Goal: Transaction & Acquisition: Purchase product/service

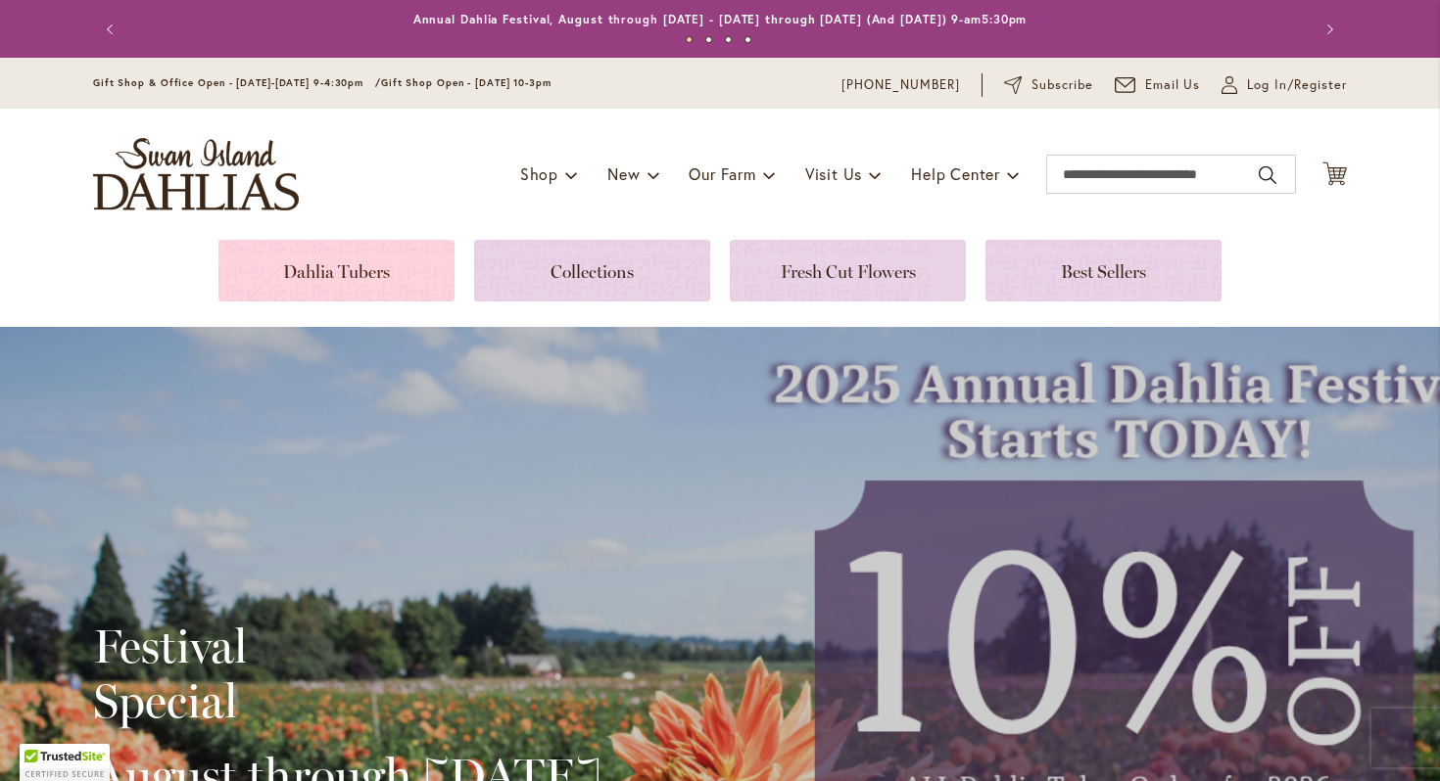
click at [376, 273] on link at bounding box center [336, 271] width 236 height 62
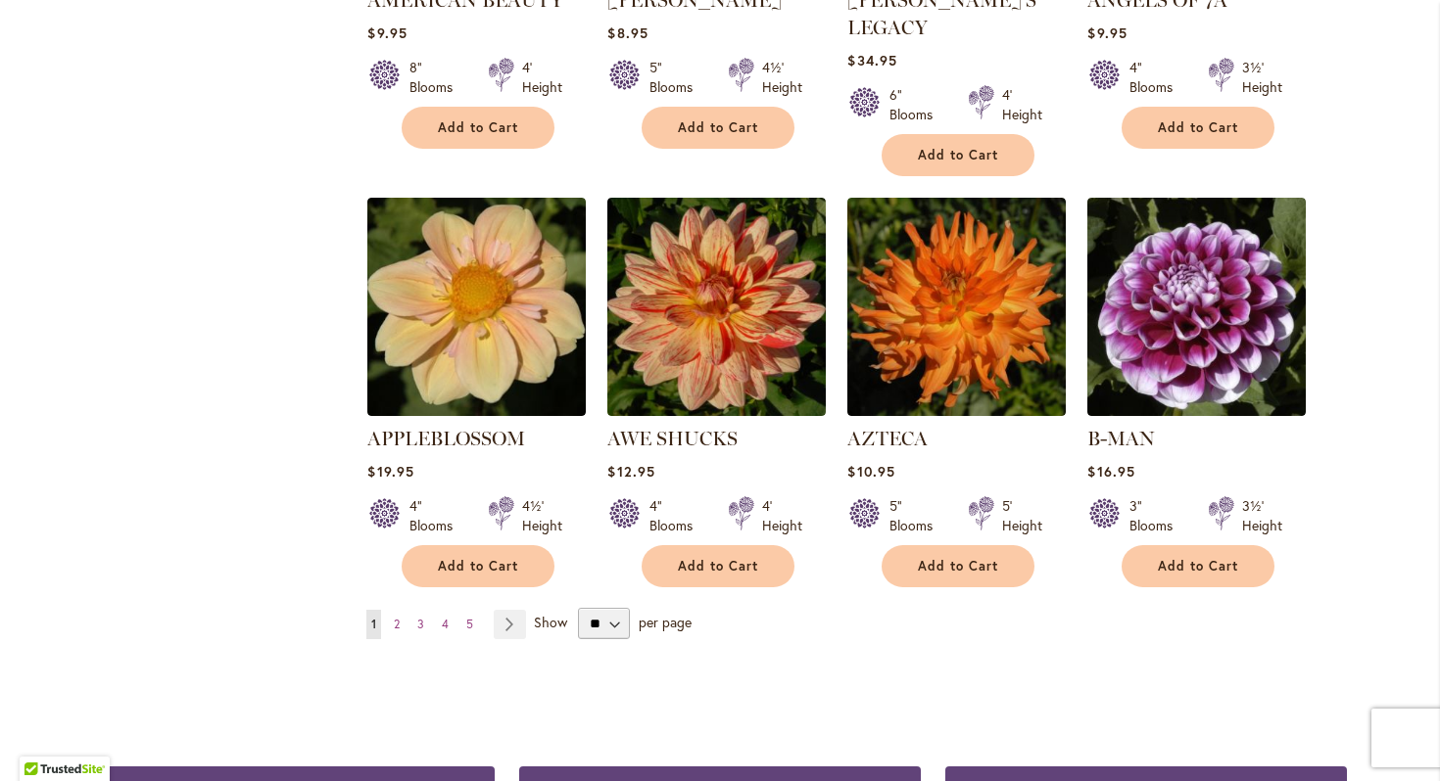
scroll to position [1560, 0]
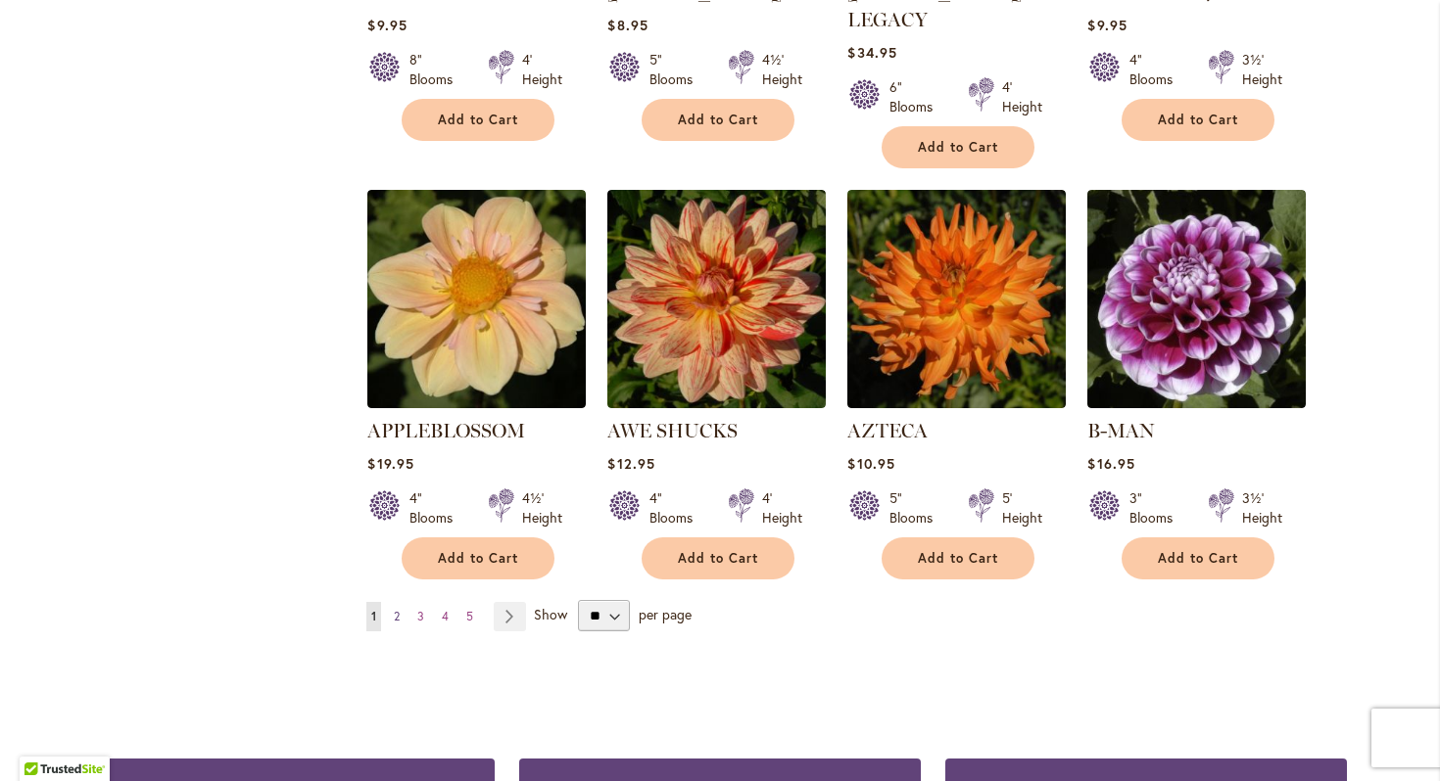
click at [400, 609] on span "2" at bounding box center [397, 616] width 6 height 15
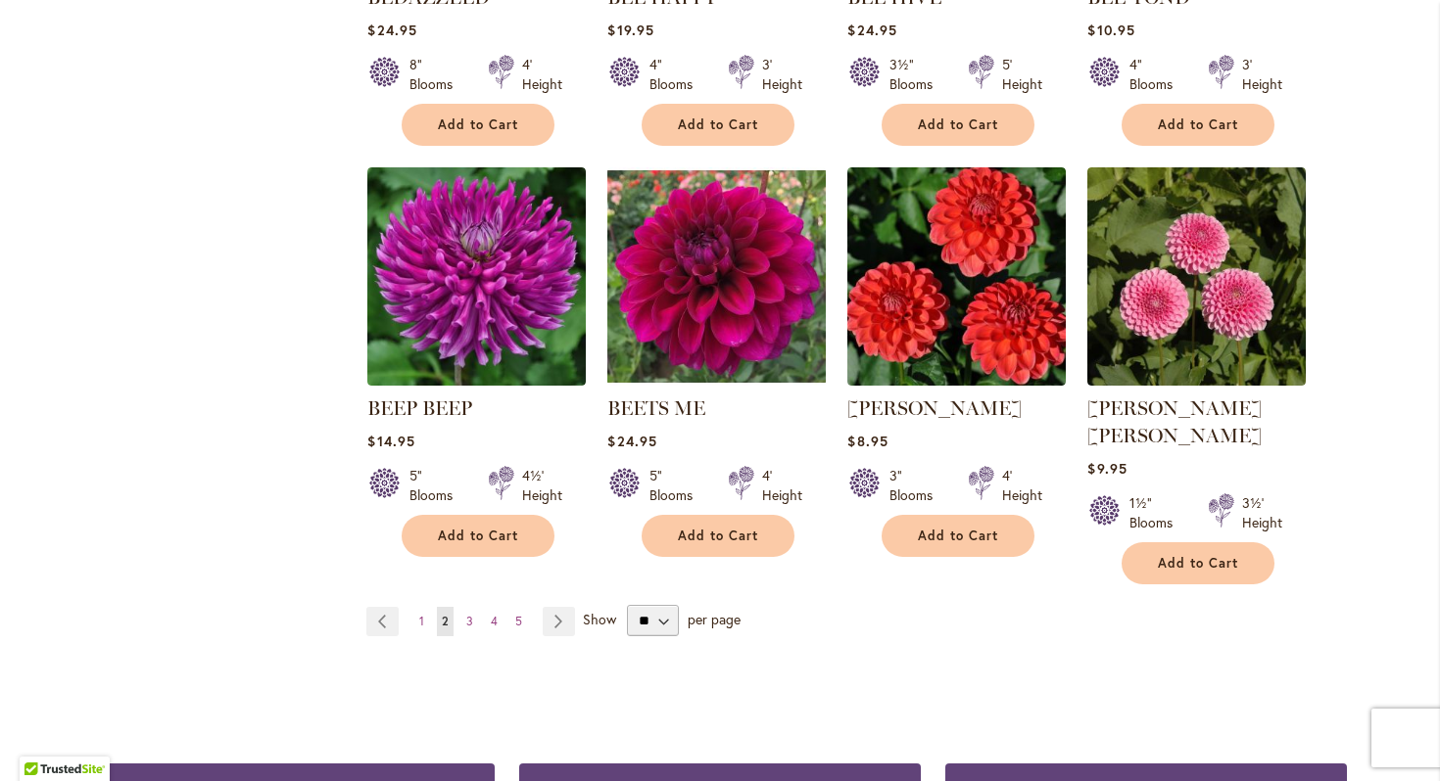
scroll to position [1574, 0]
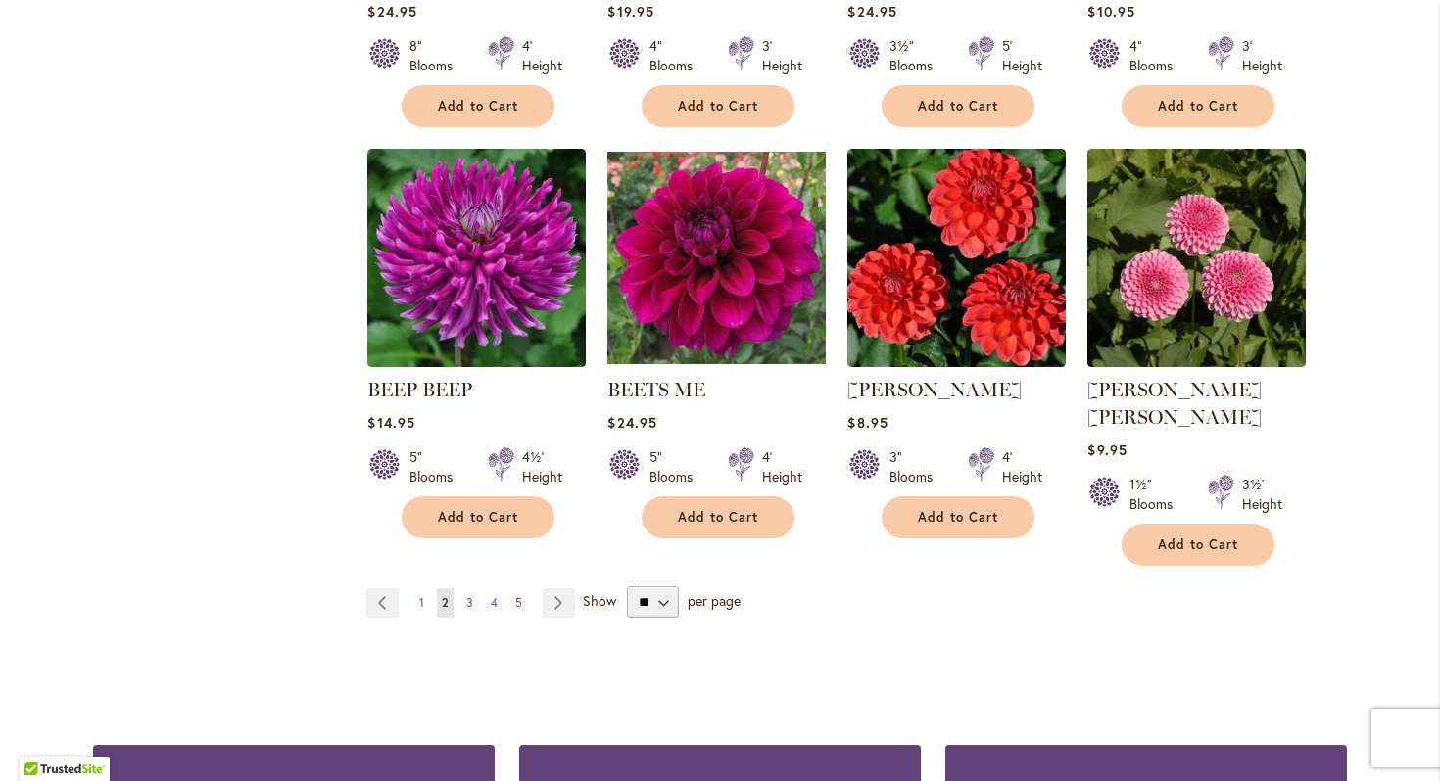
click at [463, 589] on link "Page 3" at bounding box center [469, 603] width 17 height 29
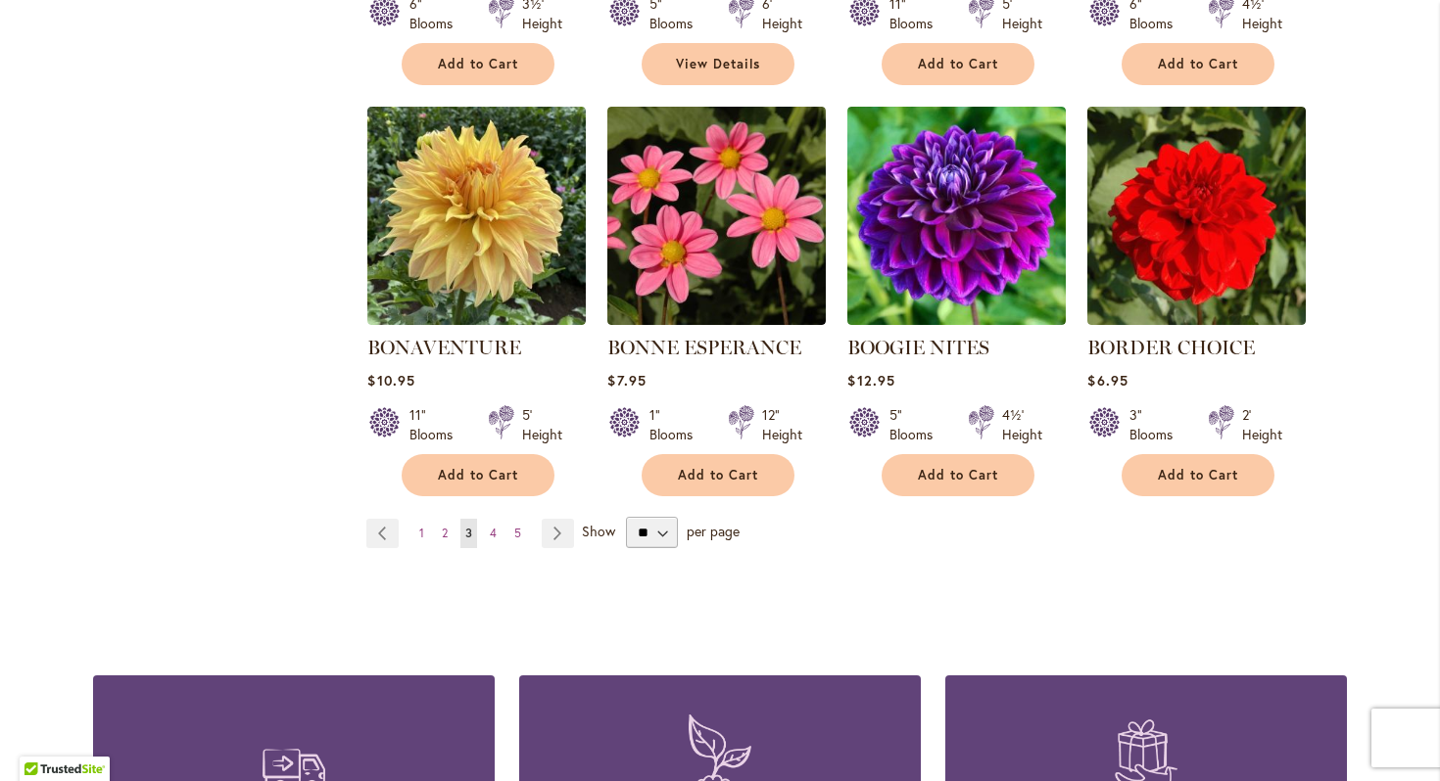
scroll to position [1664, 0]
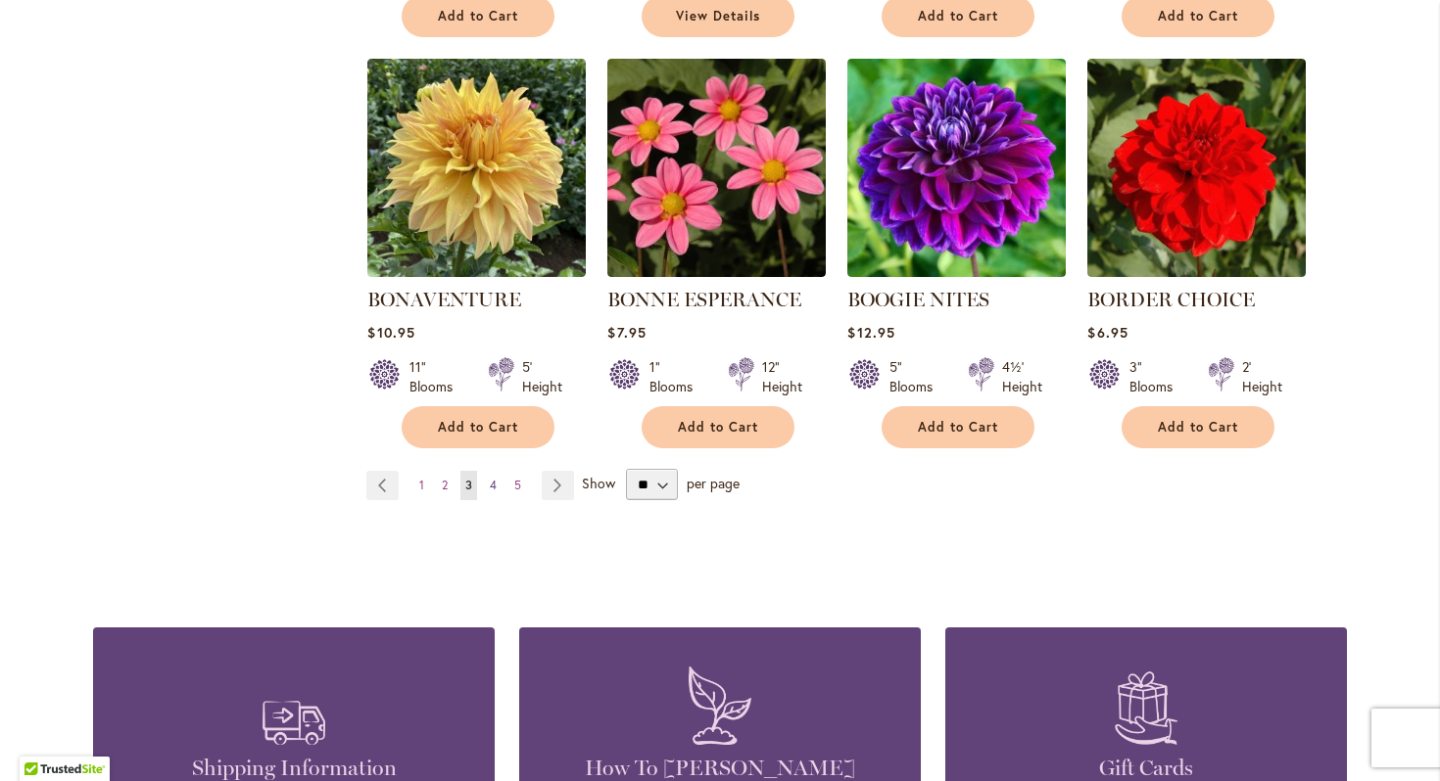
click at [491, 482] on span "4" at bounding box center [493, 485] width 7 height 15
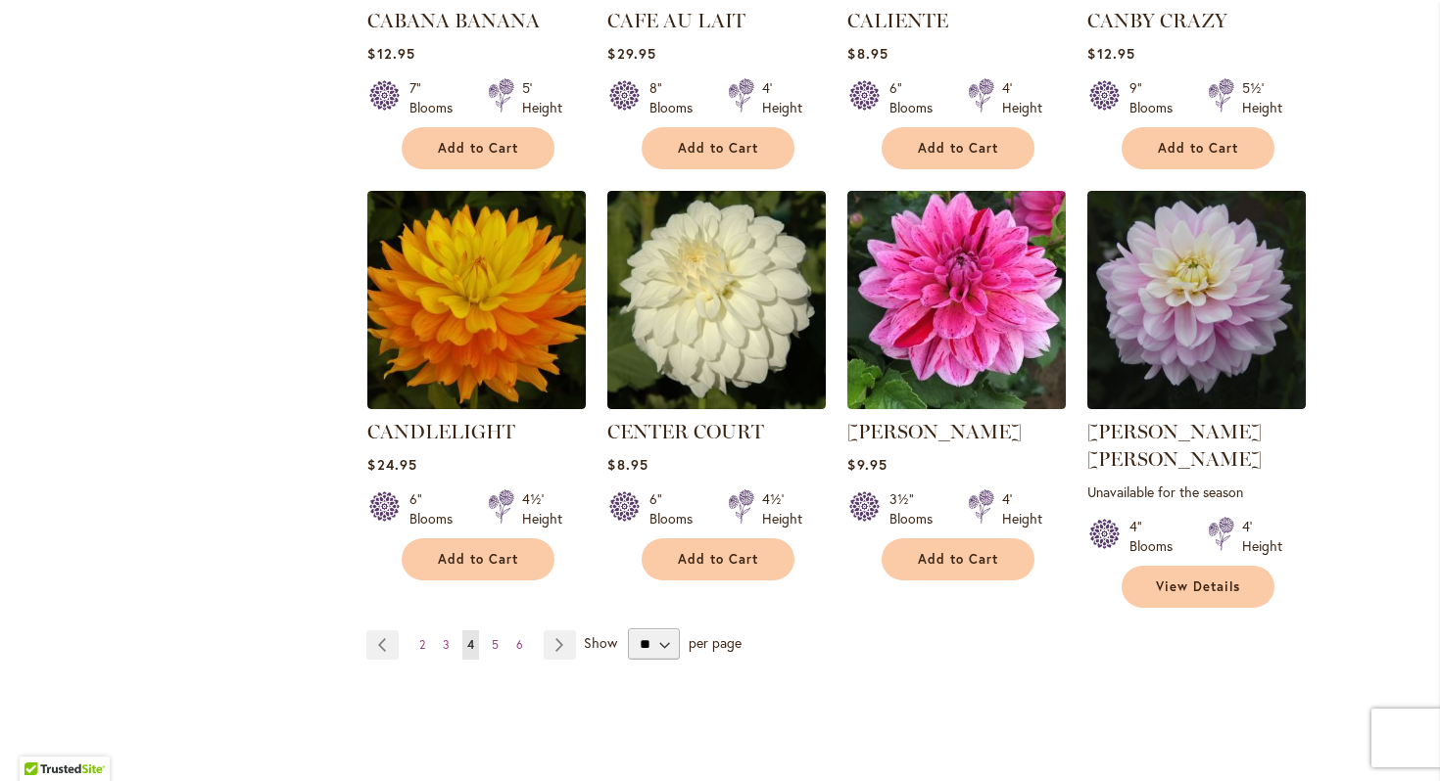
scroll to position [1567, 0]
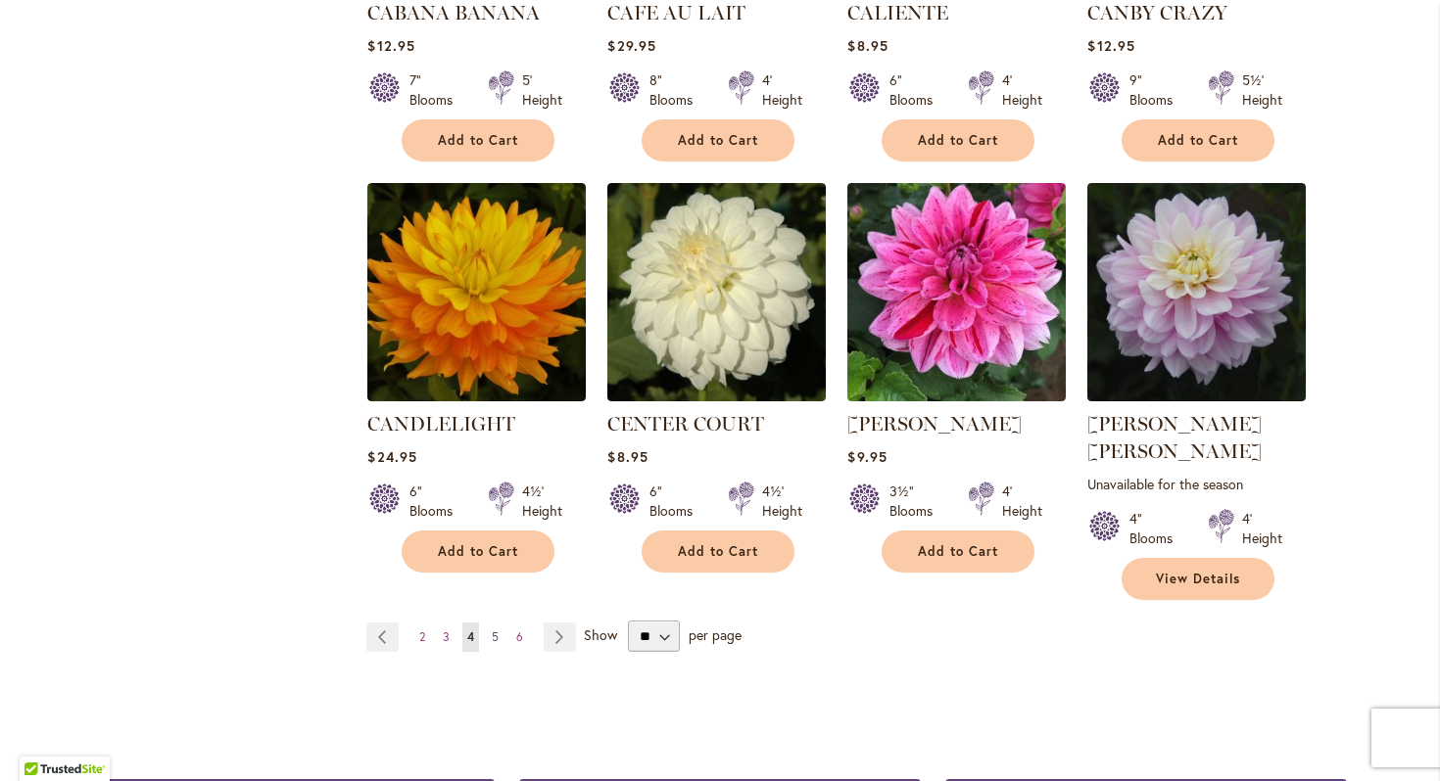
click at [494, 630] on span "5" at bounding box center [495, 637] width 7 height 15
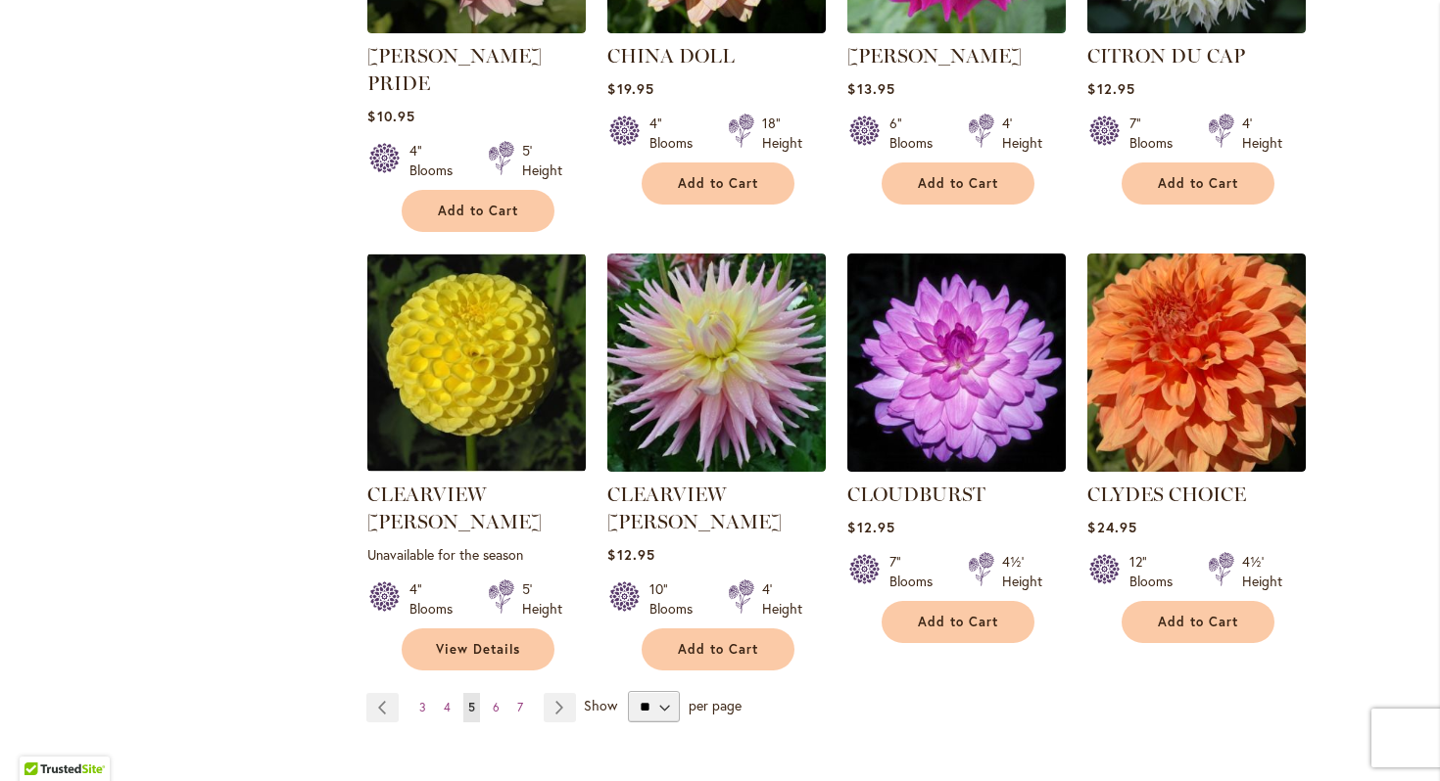
scroll to position [1609, 0]
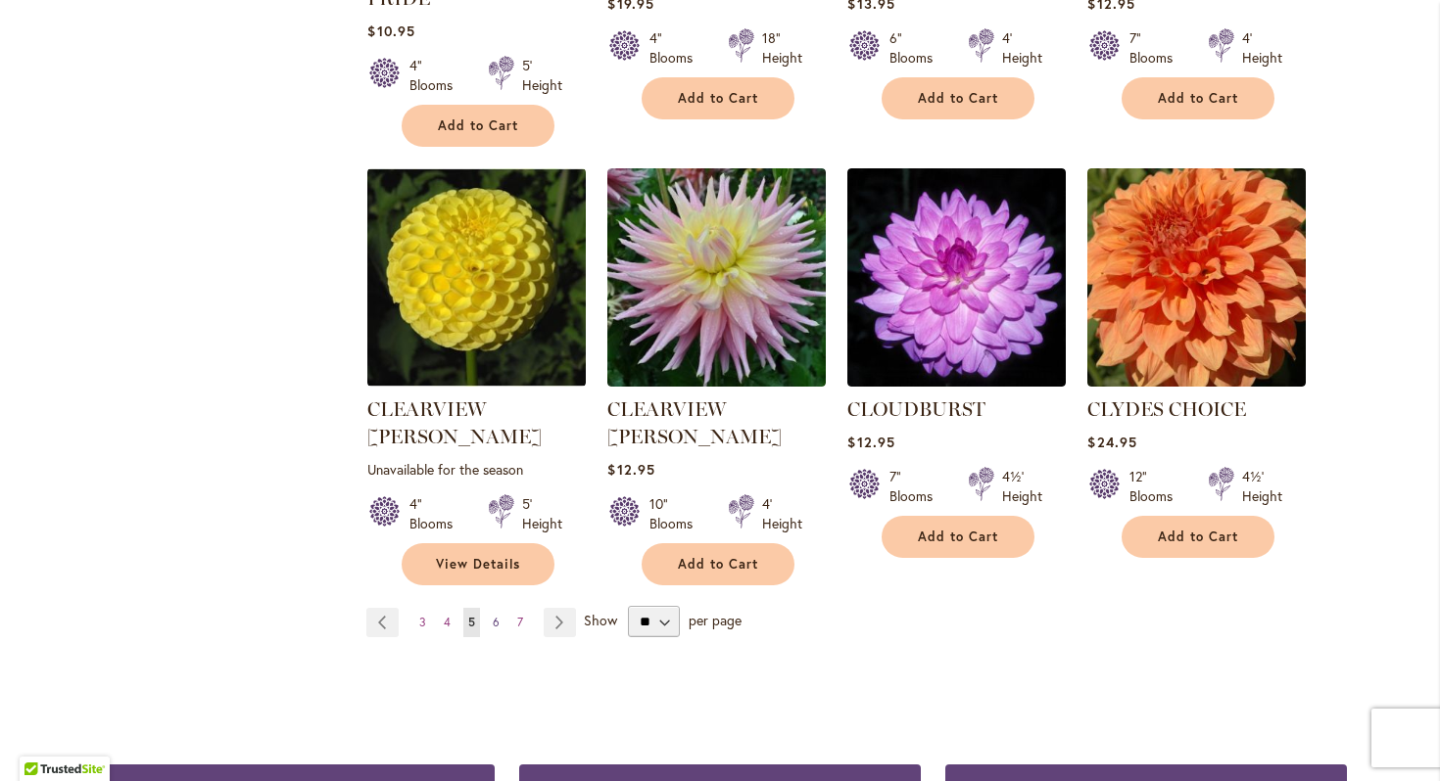
click at [493, 615] on span "6" at bounding box center [496, 622] width 7 height 15
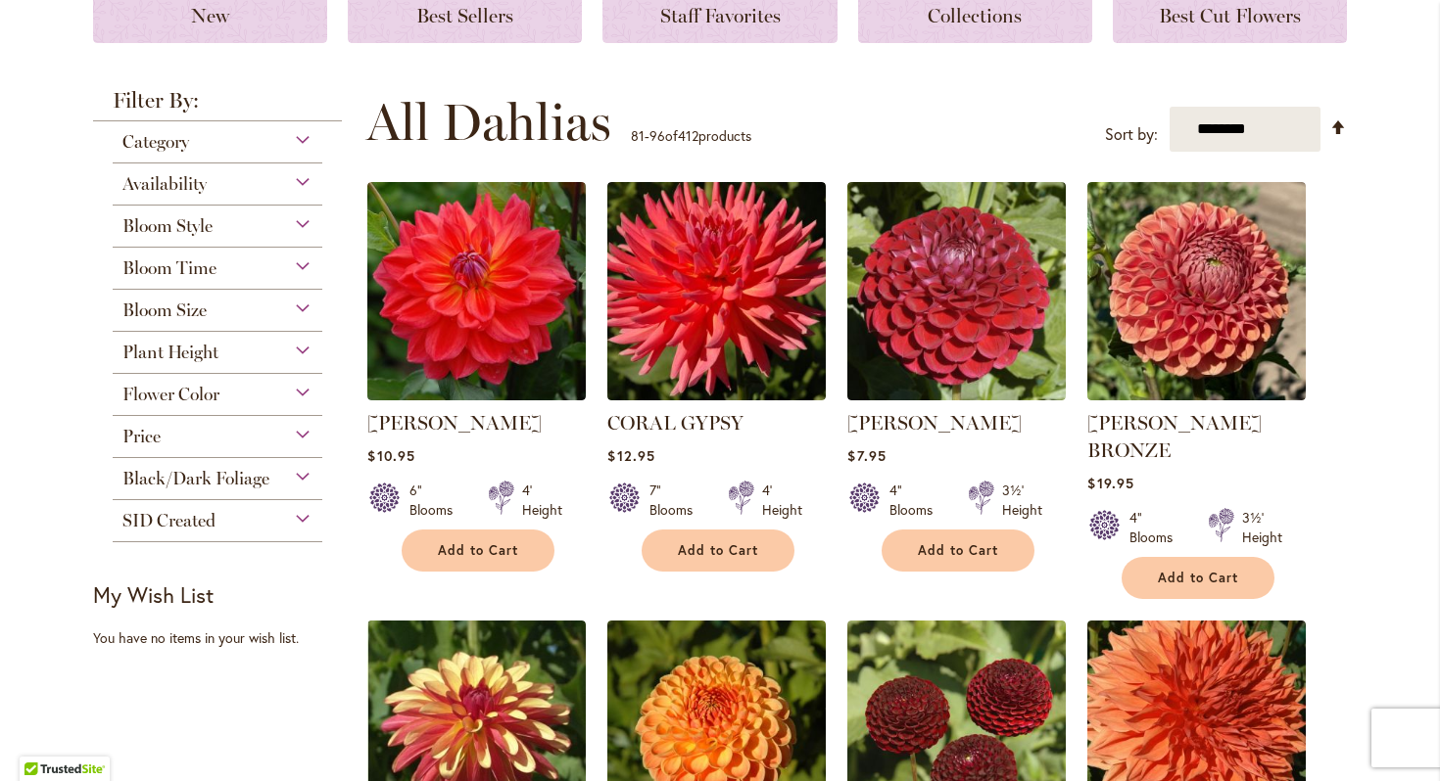
scroll to position [283, 0]
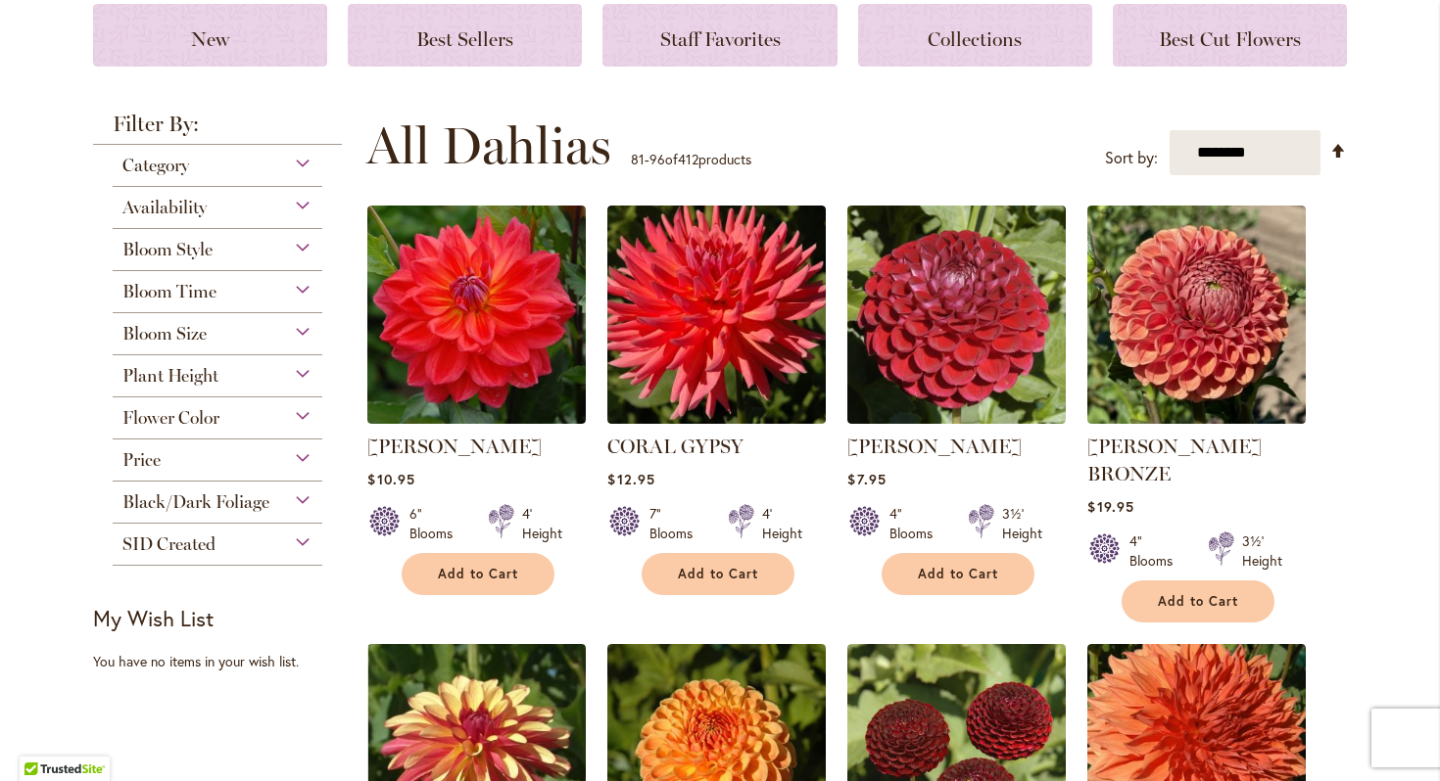
click at [314, 495] on div "Black/Dark Foliage" at bounding box center [218, 497] width 210 height 31
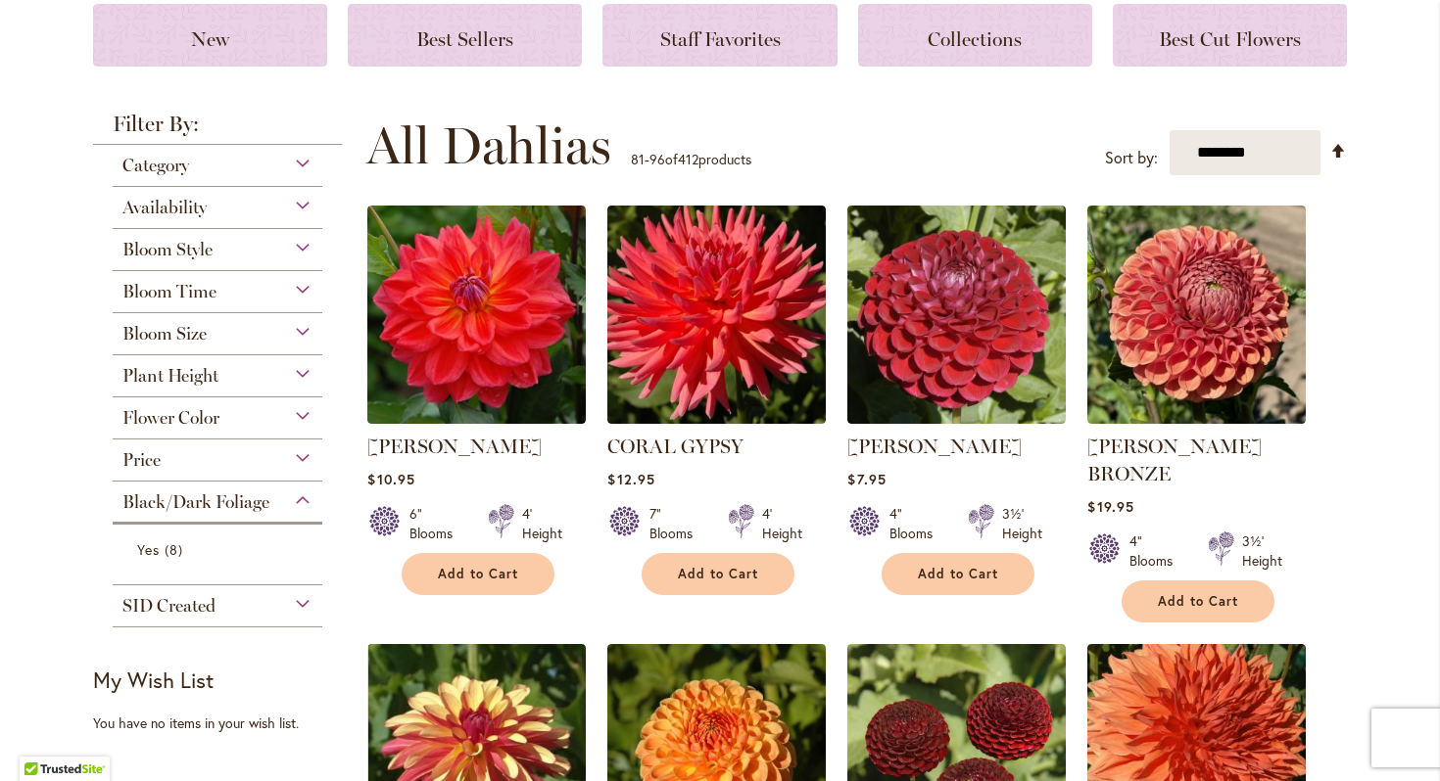
click at [314, 495] on div "Black/Dark Foliage" at bounding box center [218, 497] width 210 height 31
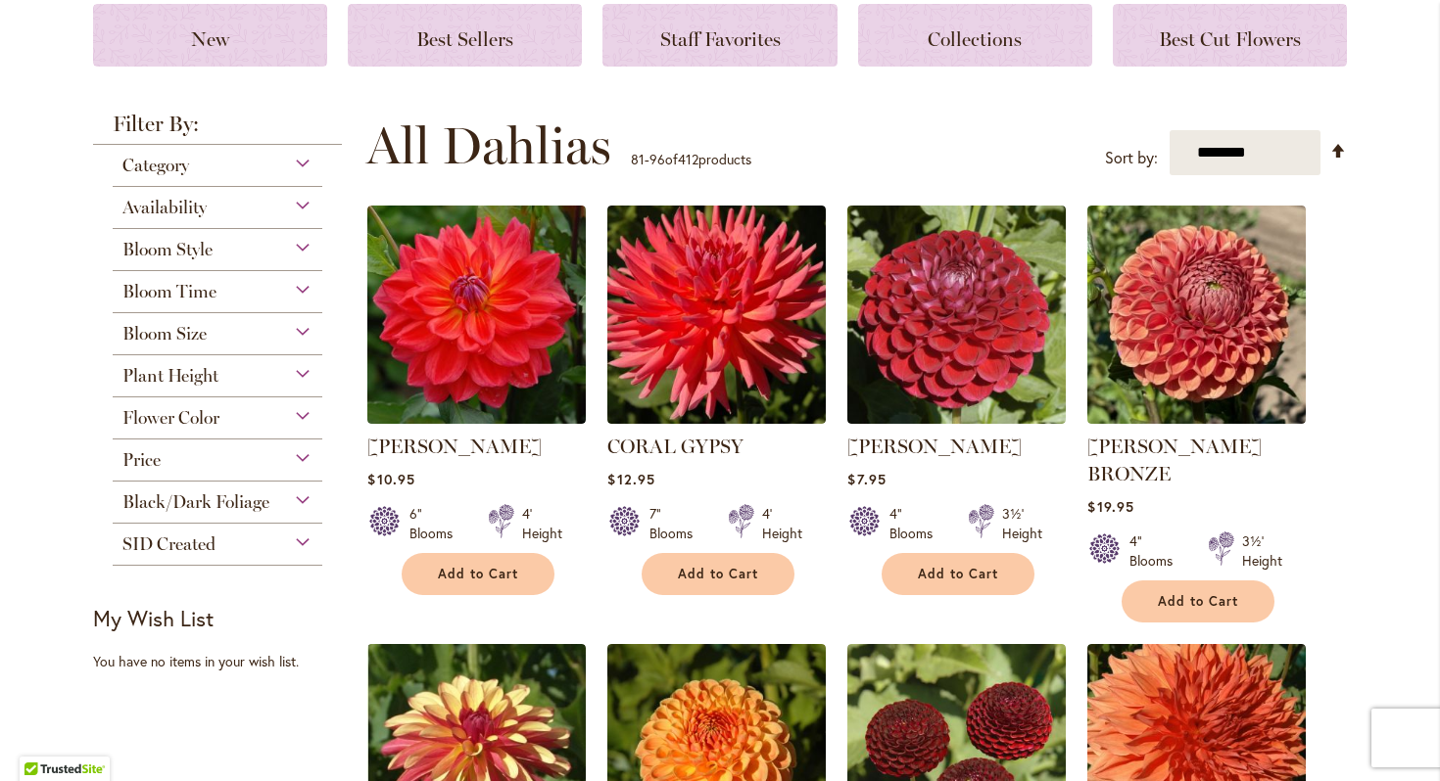
click at [297, 416] on div "Flower Color" at bounding box center [218, 413] width 210 height 31
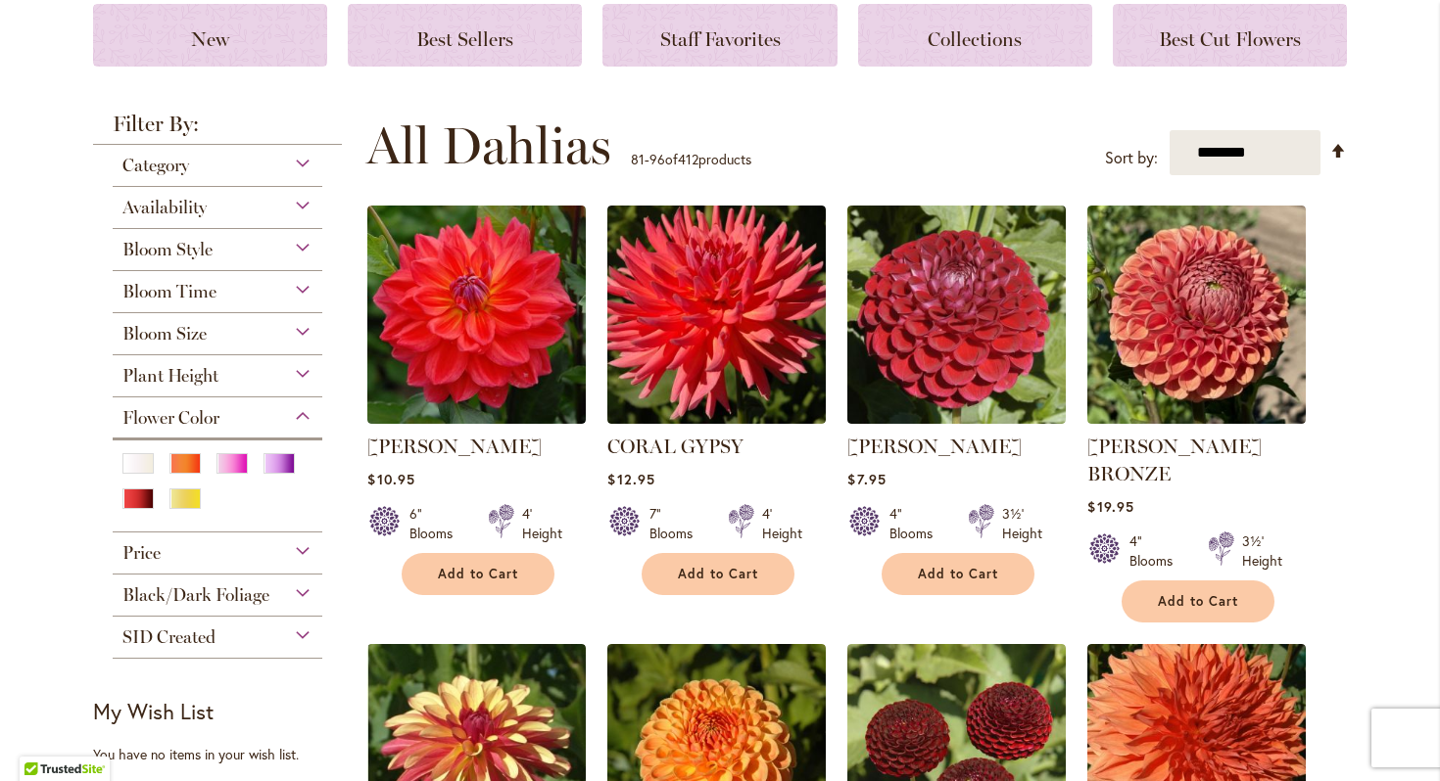
click at [137, 506] on div at bounding box center [143, 501] width 43 height 25
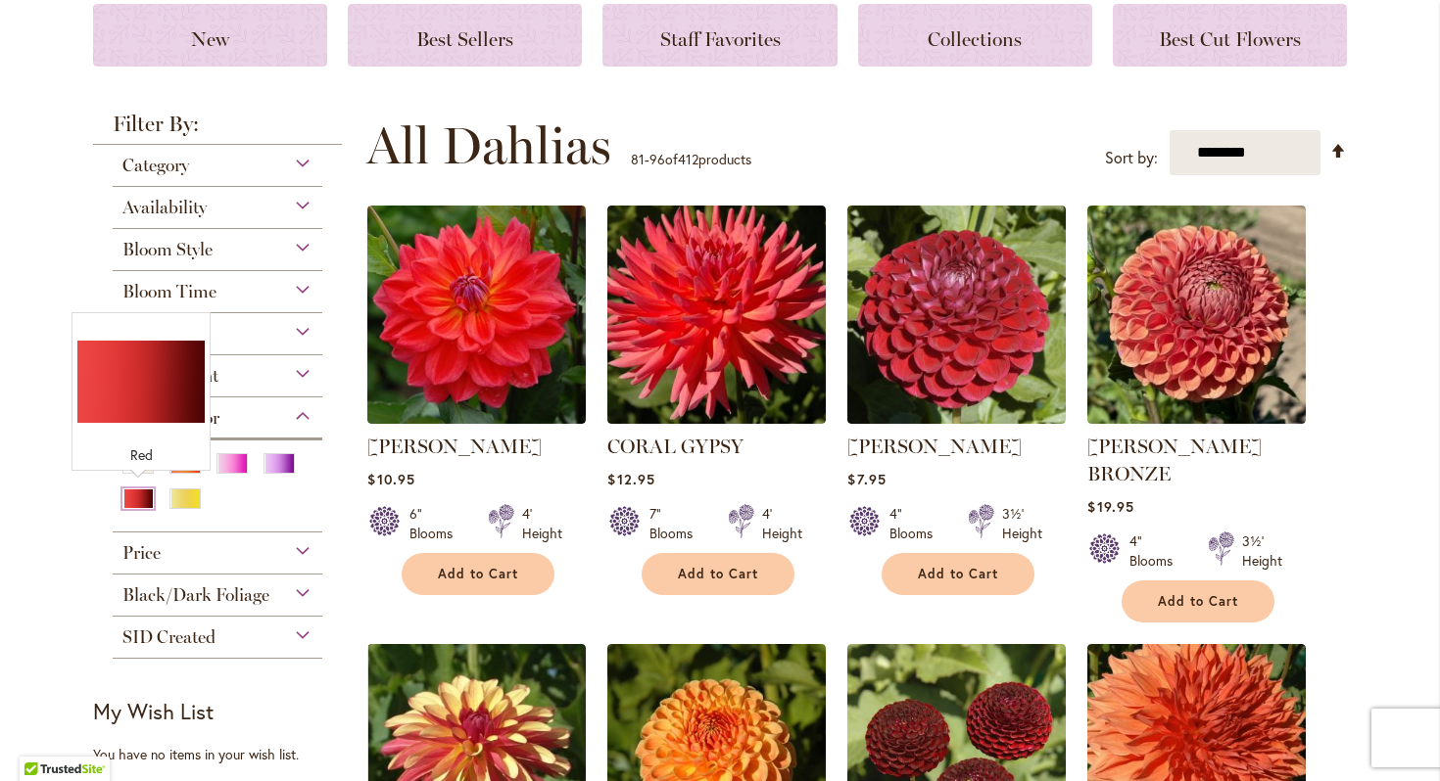
click at [140, 494] on div "Red" at bounding box center [137, 499] width 31 height 21
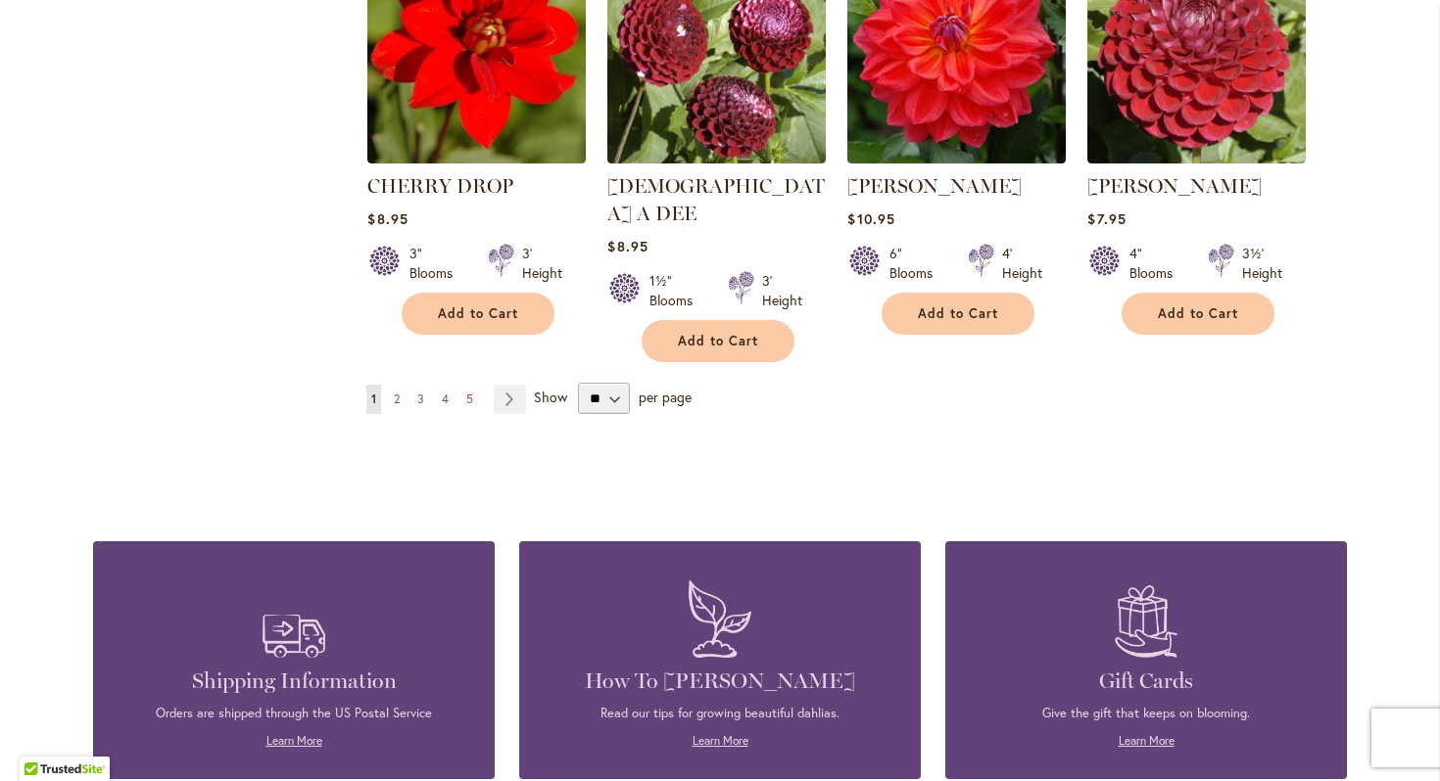
scroll to position [1771, 0]
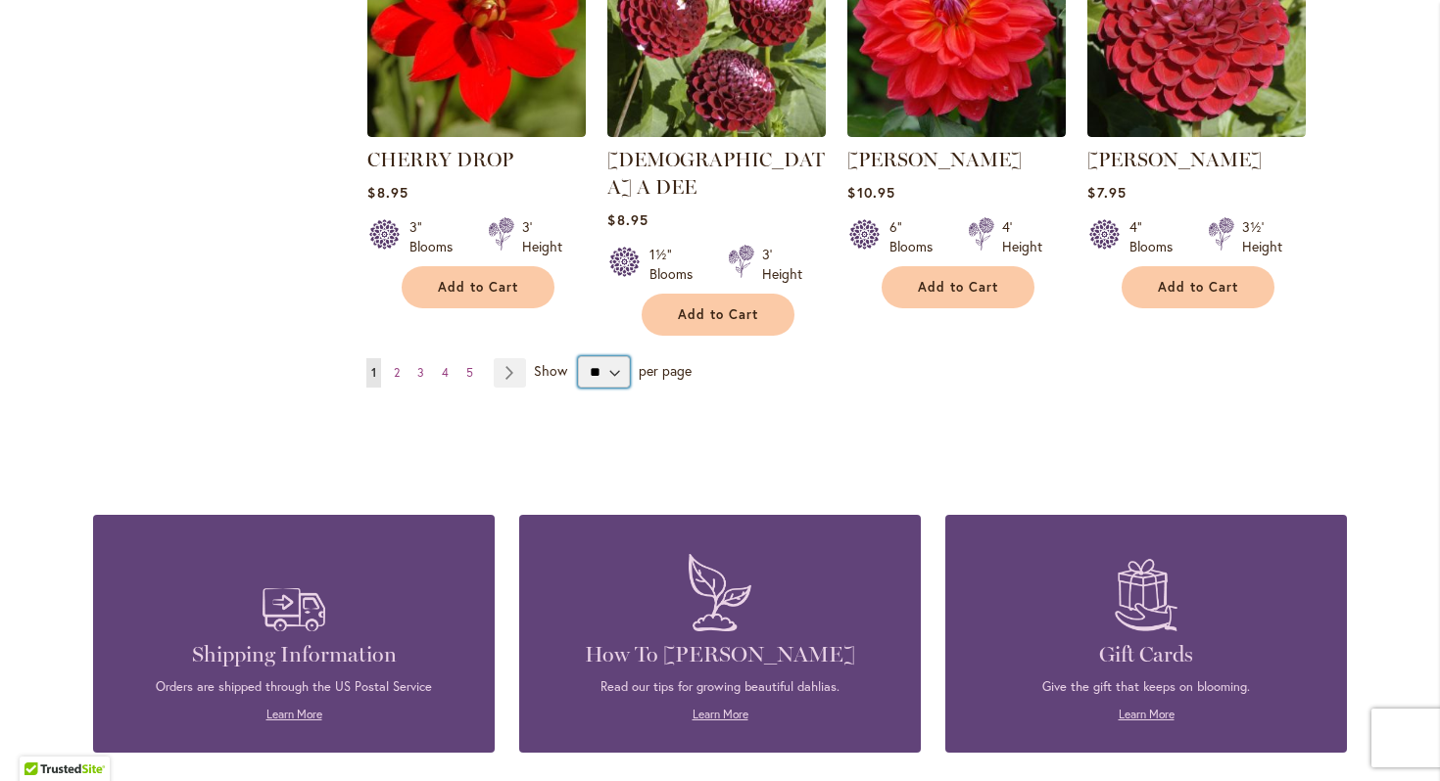
click at [609, 356] on select "** ** ** **" at bounding box center [604, 371] width 52 height 31
select select "**"
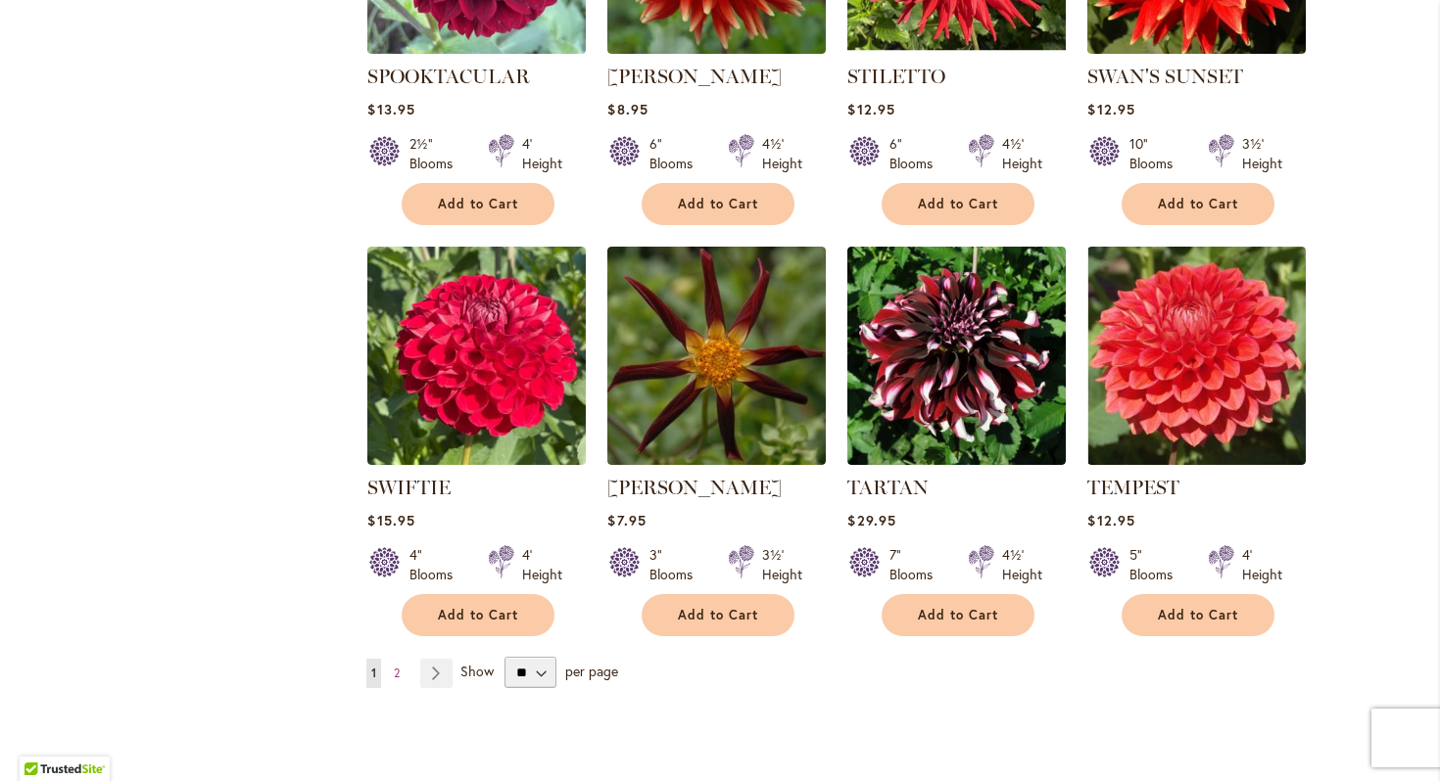
scroll to position [6573, 0]
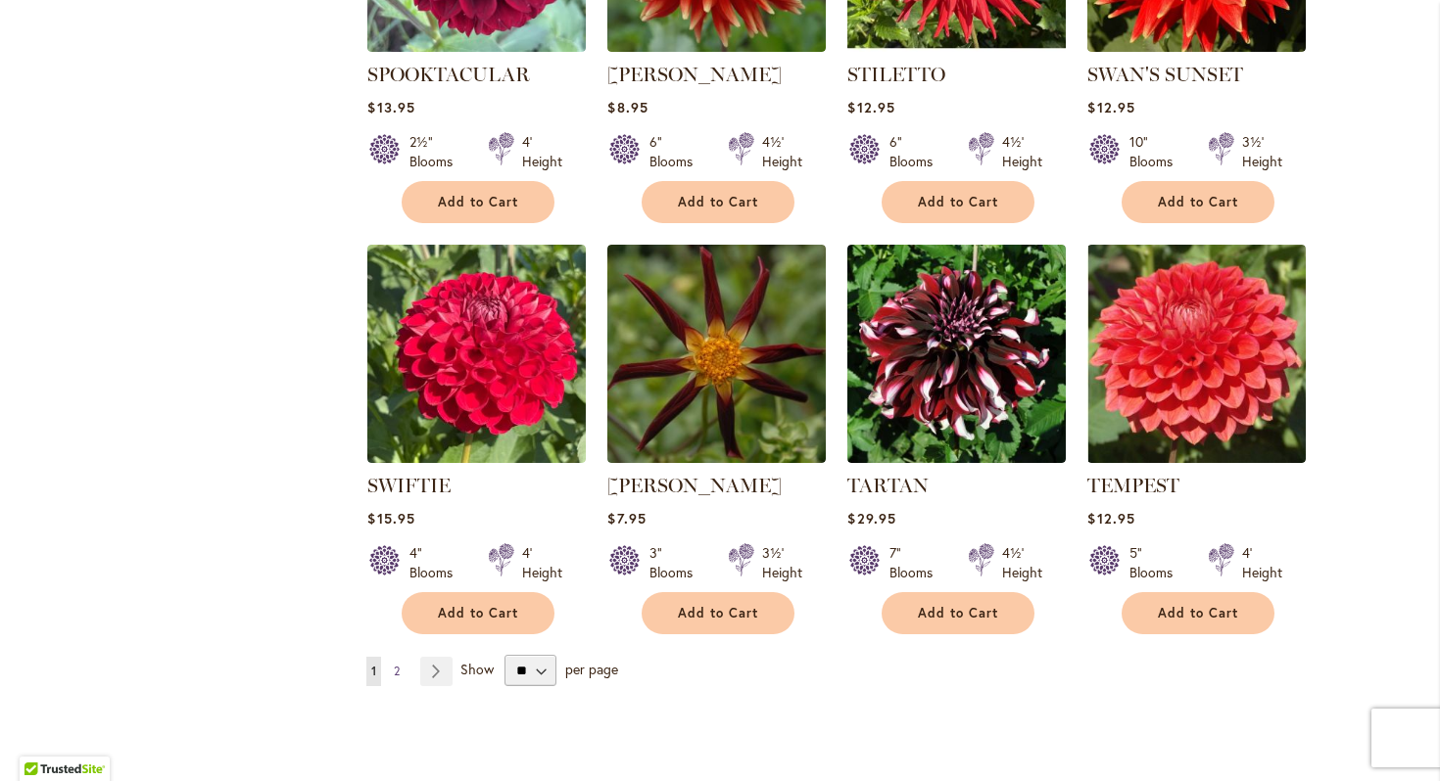
click at [402, 657] on link "Page 2" at bounding box center [397, 671] width 16 height 29
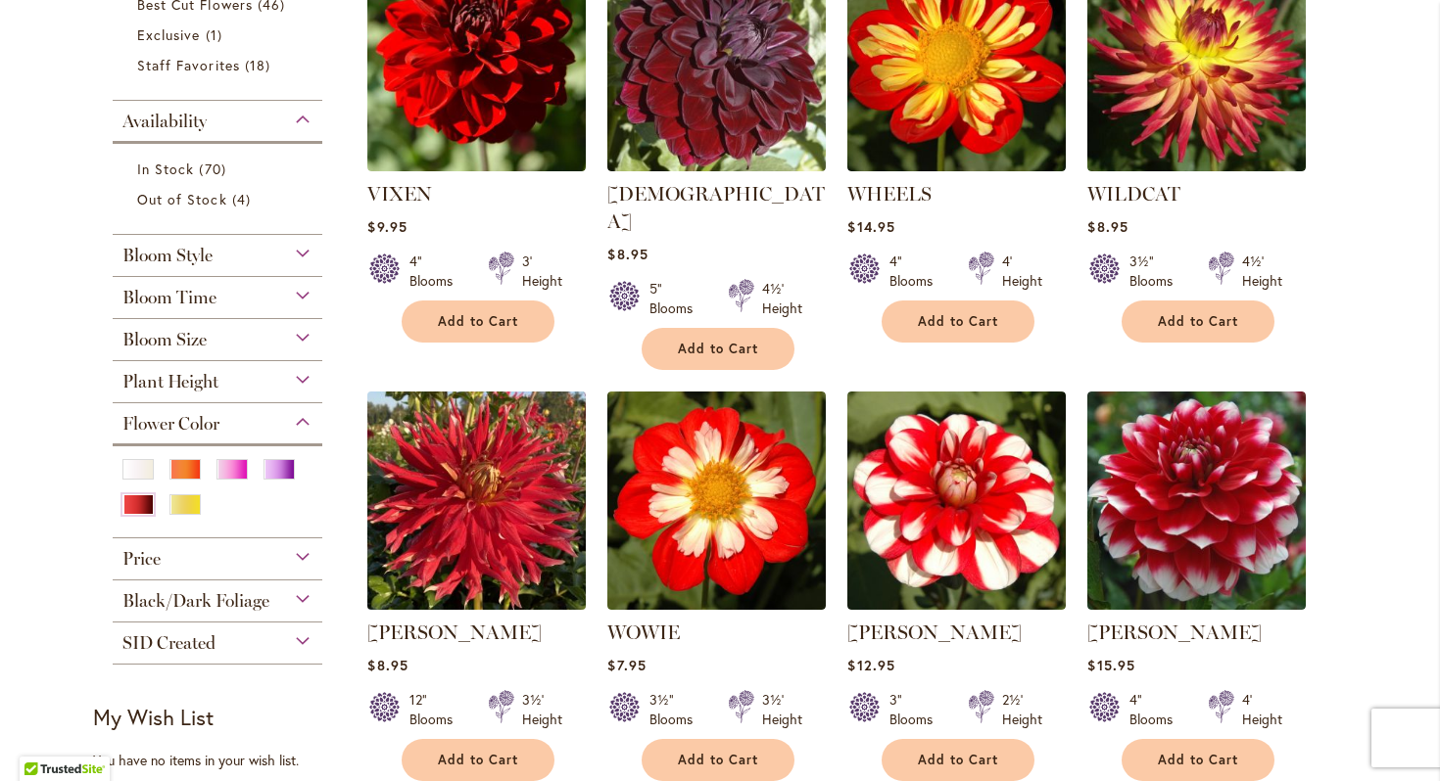
scroll to position [604, 0]
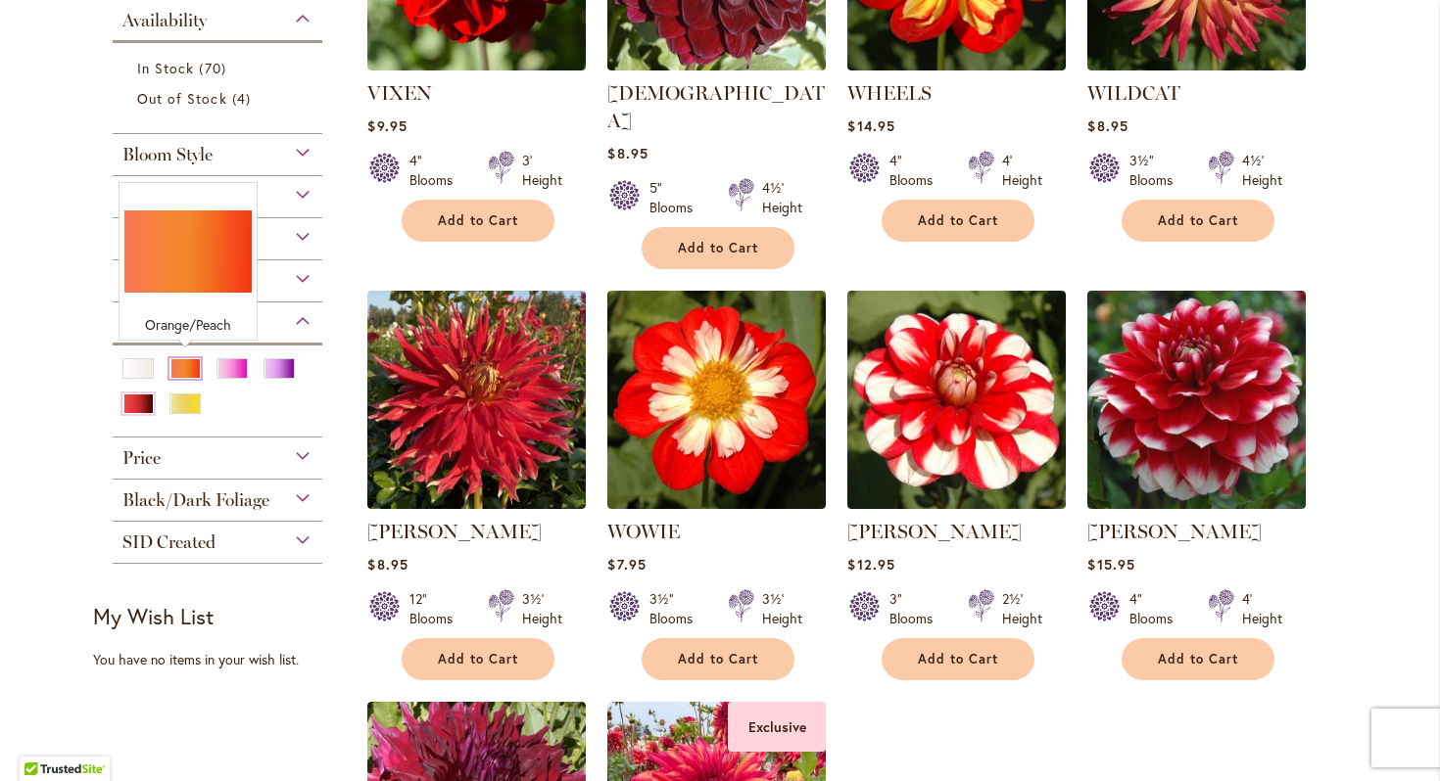
click at [179, 358] on div "Orange/Peach" at bounding box center [184, 368] width 31 height 21
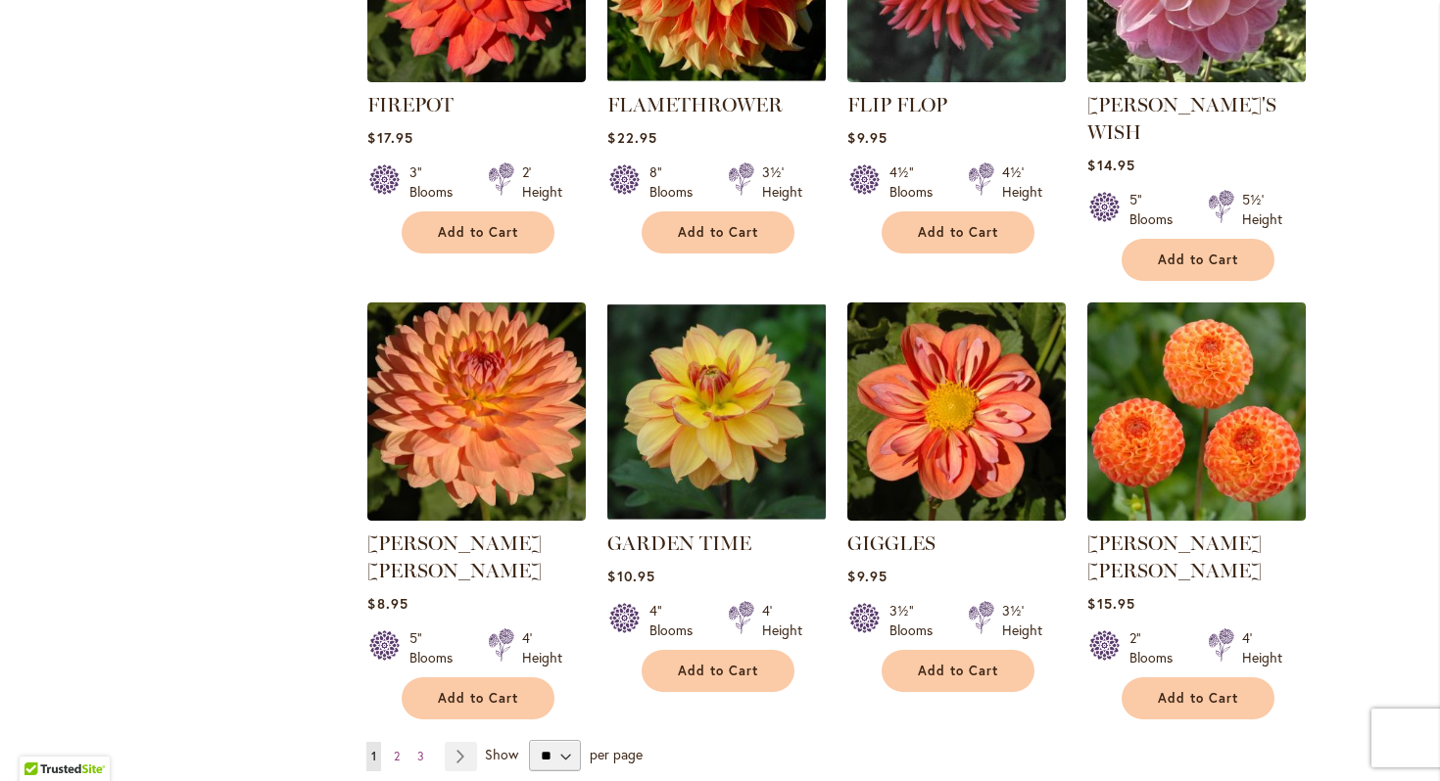
scroll to position [6519, 0]
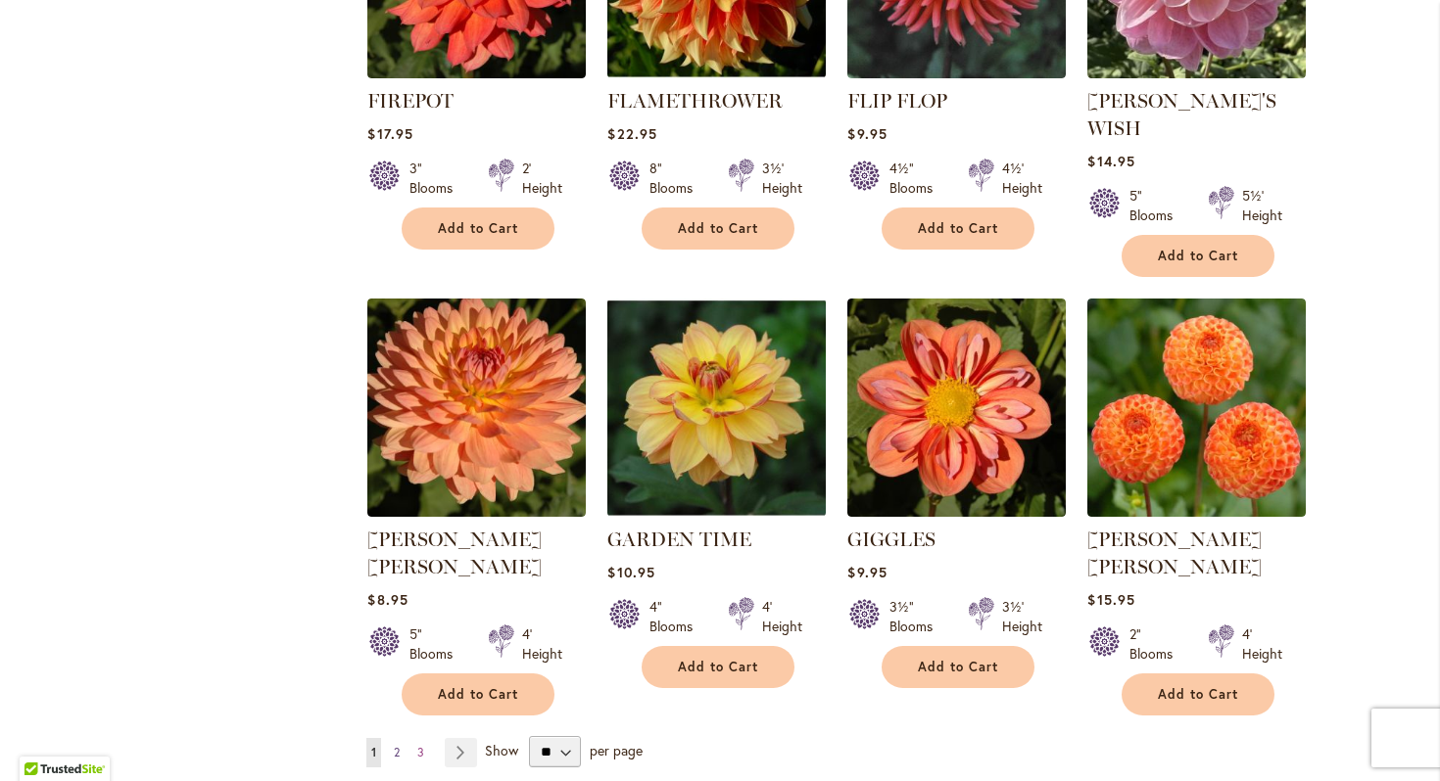
click at [402, 738] on link "Page 2" at bounding box center [397, 752] width 16 height 29
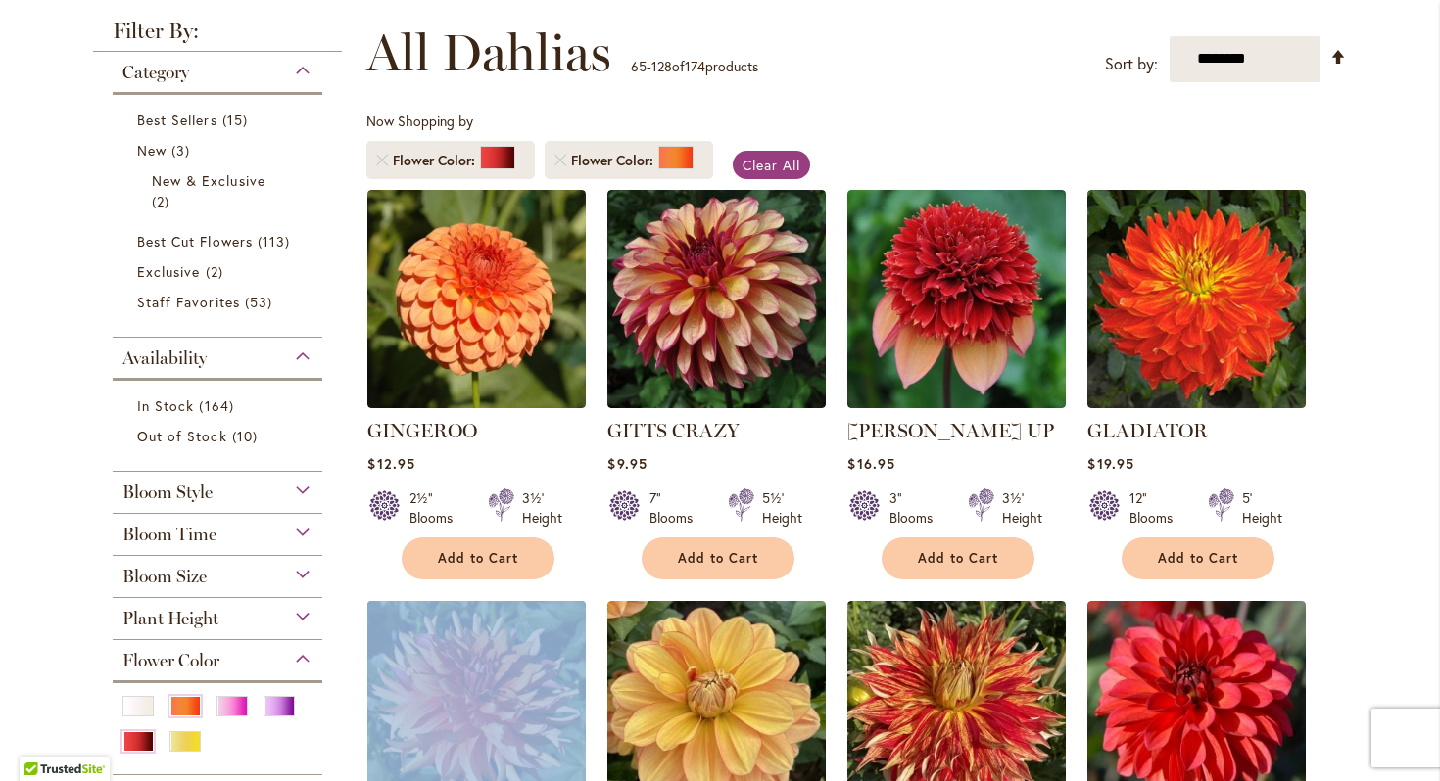
scroll to position [304, 0]
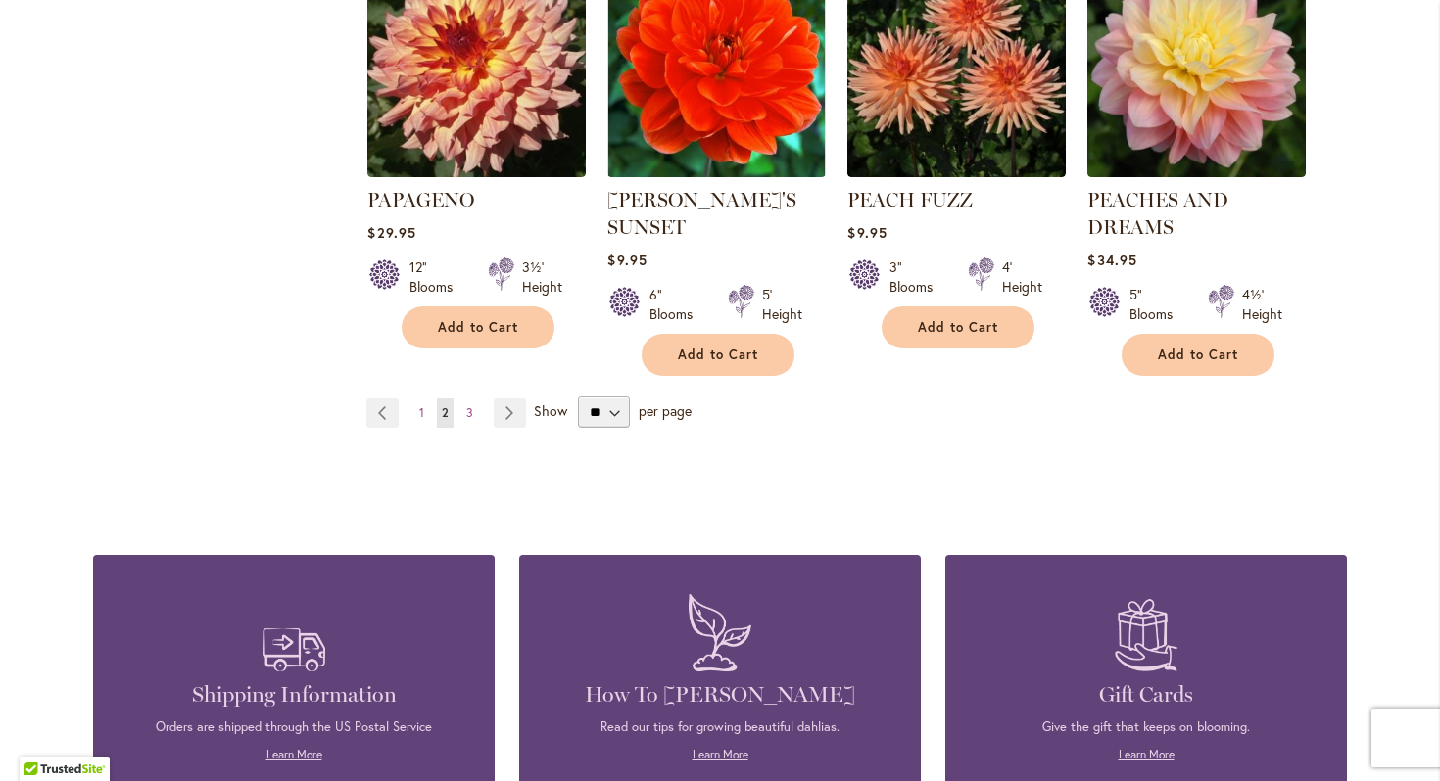
scroll to position [6849, 0]
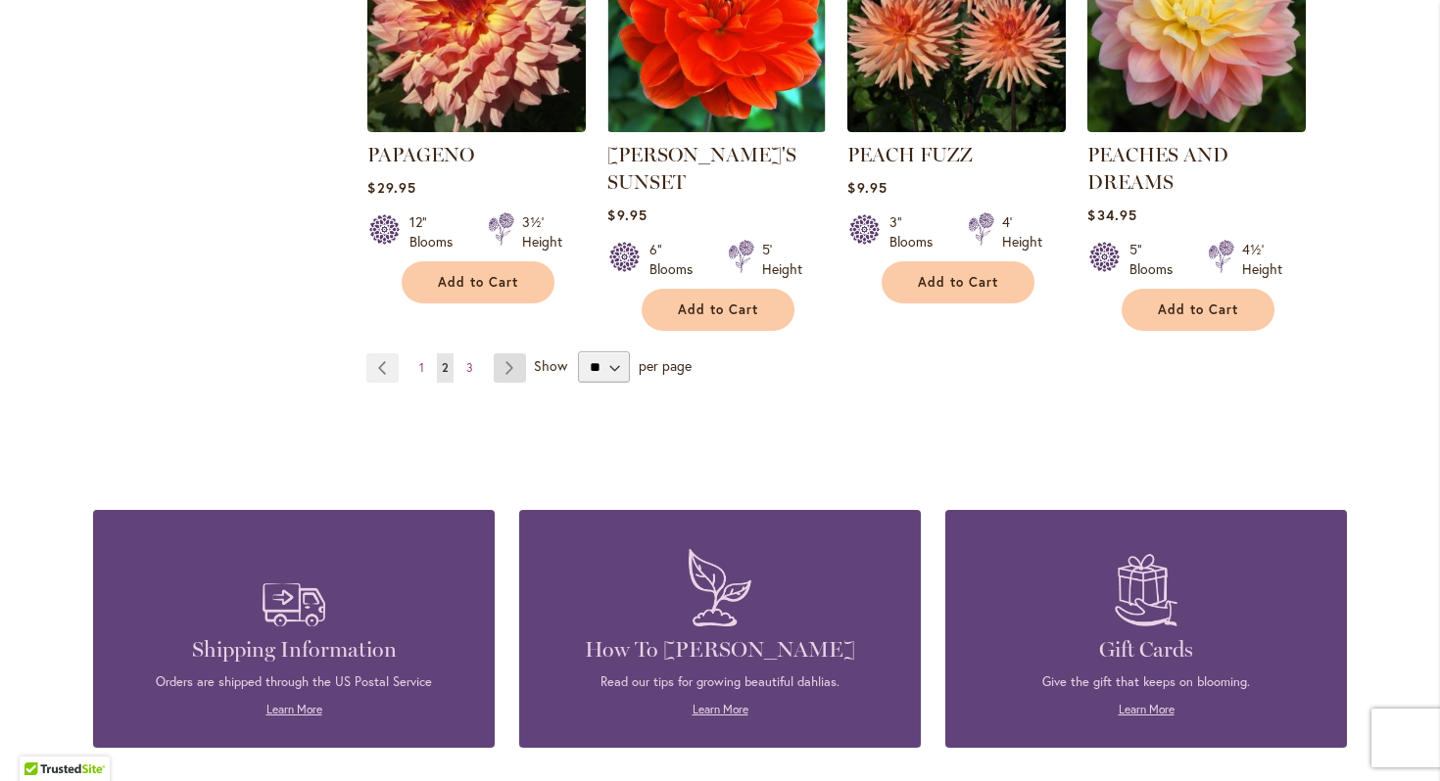
click at [504, 354] on link "Page Next" at bounding box center [510, 368] width 32 height 29
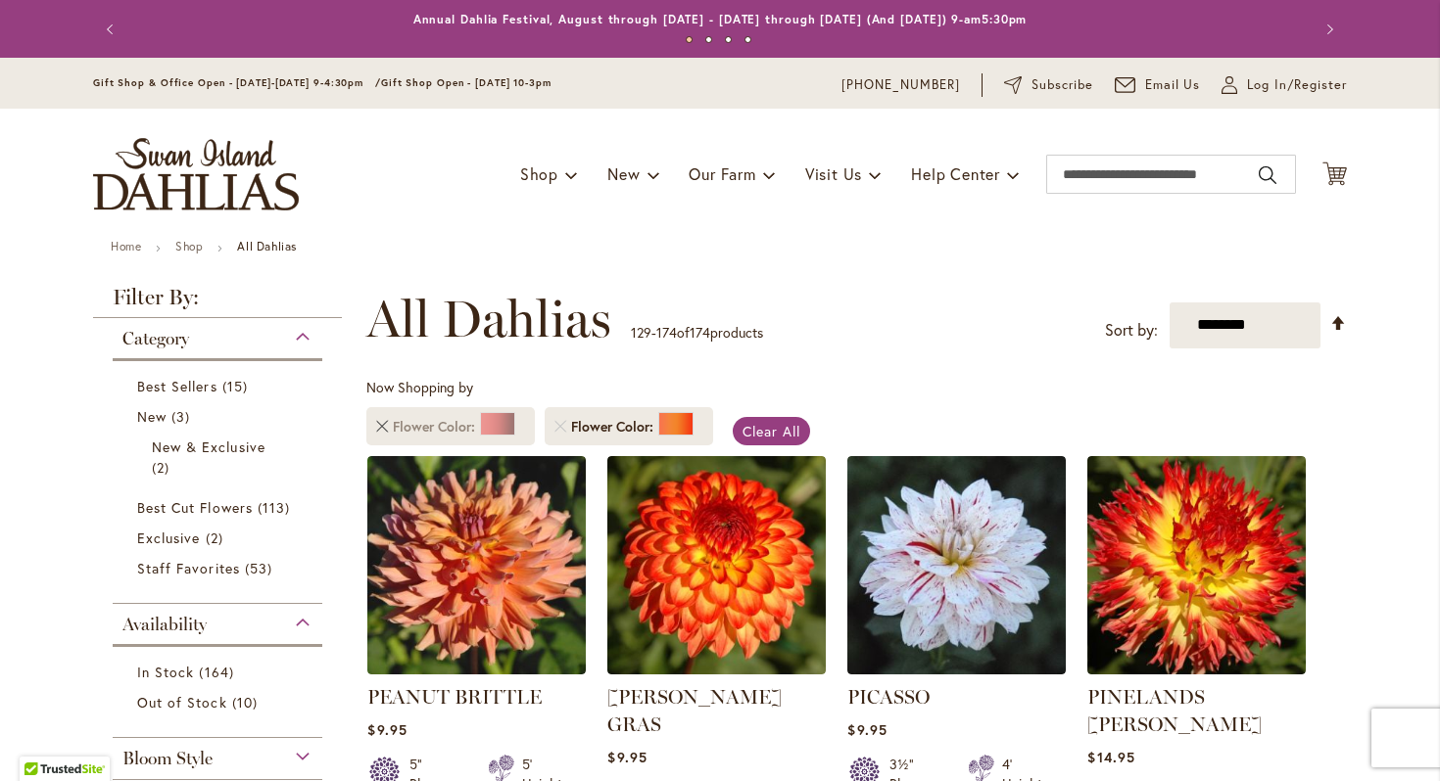
click at [384, 425] on link "Remove Flower Color Red" at bounding box center [382, 427] width 12 height 12
click at [378, 428] on link "Remove Flower Color Red" at bounding box center [382, 427] width 12 height 12
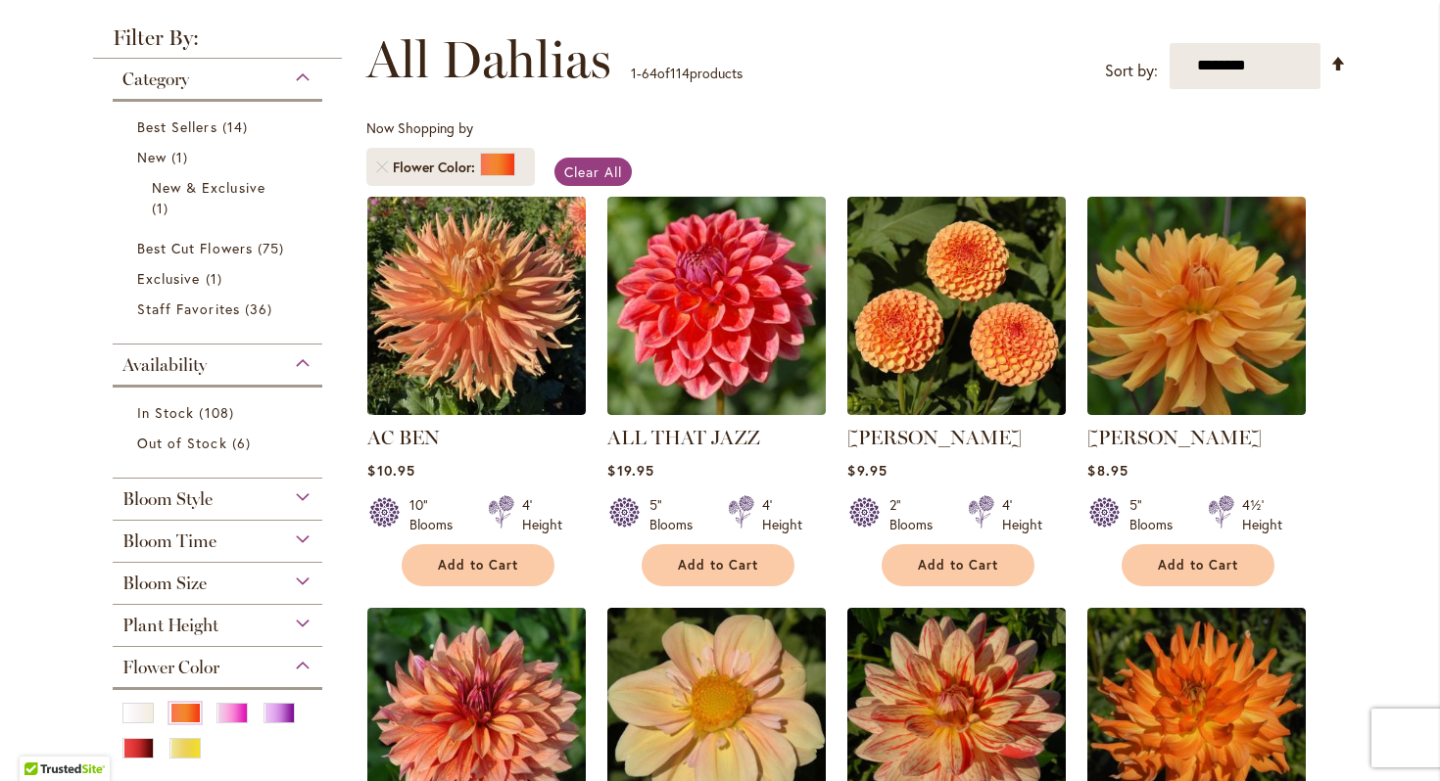
scroll to position [261, 0]
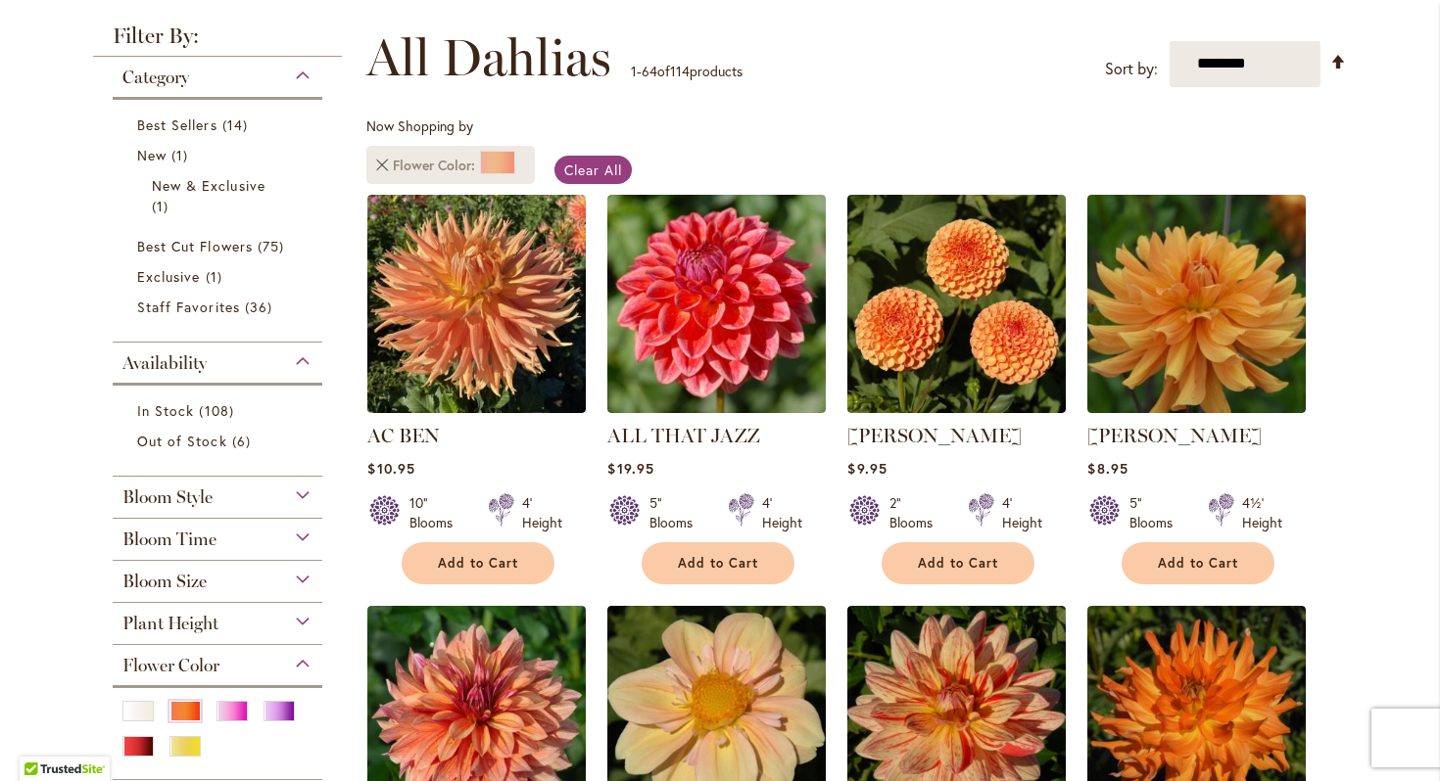
click at [381, 160] on link "Remove Flower Color Orange/Peach" at bounding box center [382, 166] width 12 height 12
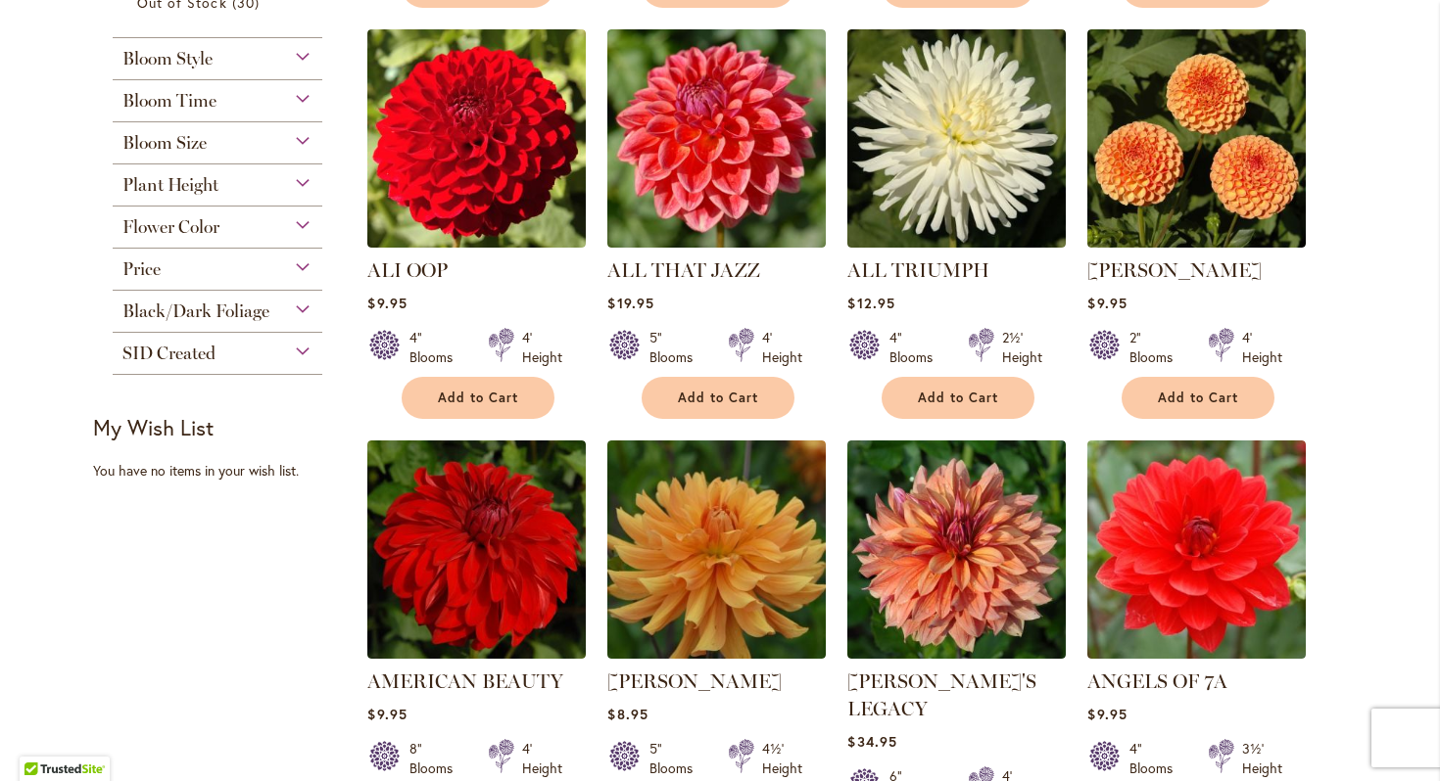
scroll to position [909, 0]
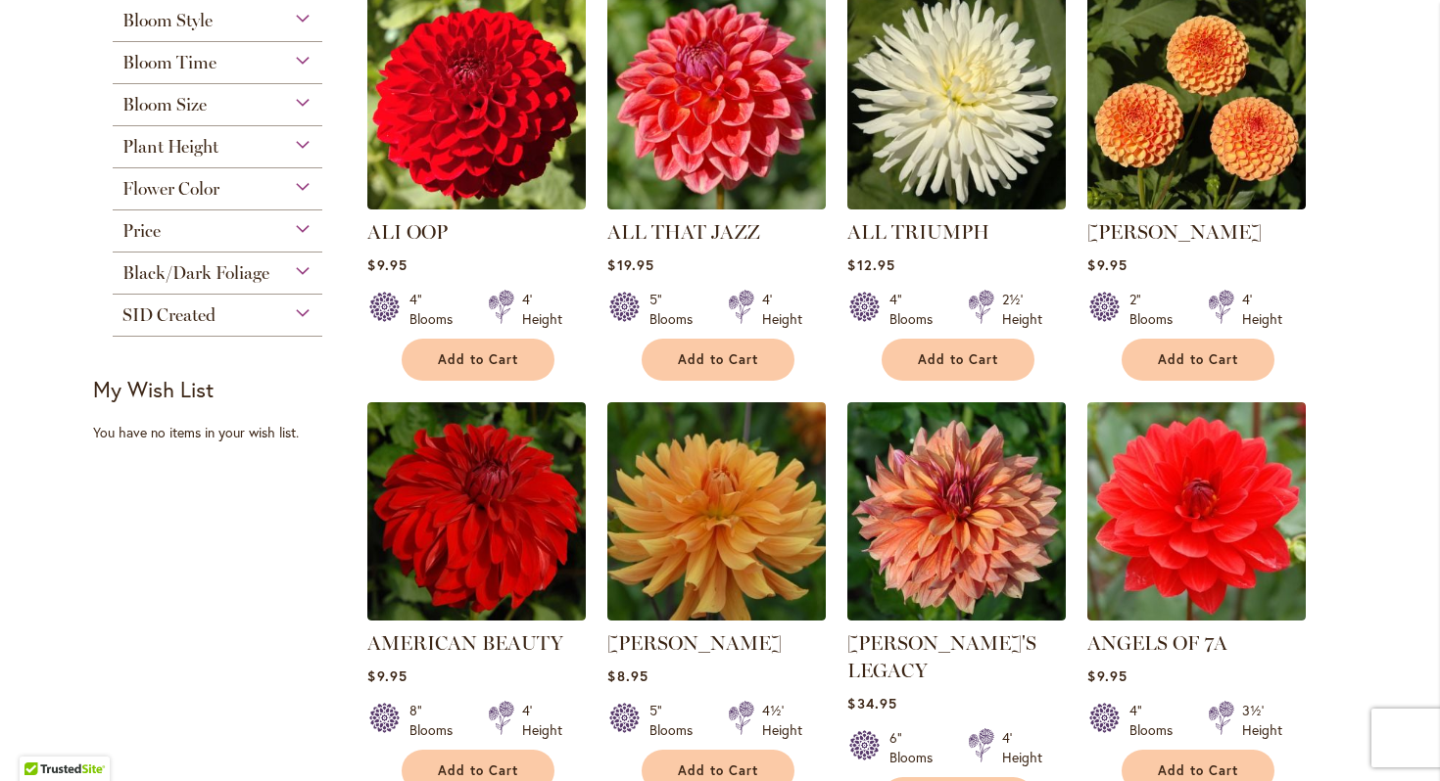
click at [299, 180] on div "Flower Color" at bounding box center [218, 183] width 210 height 31
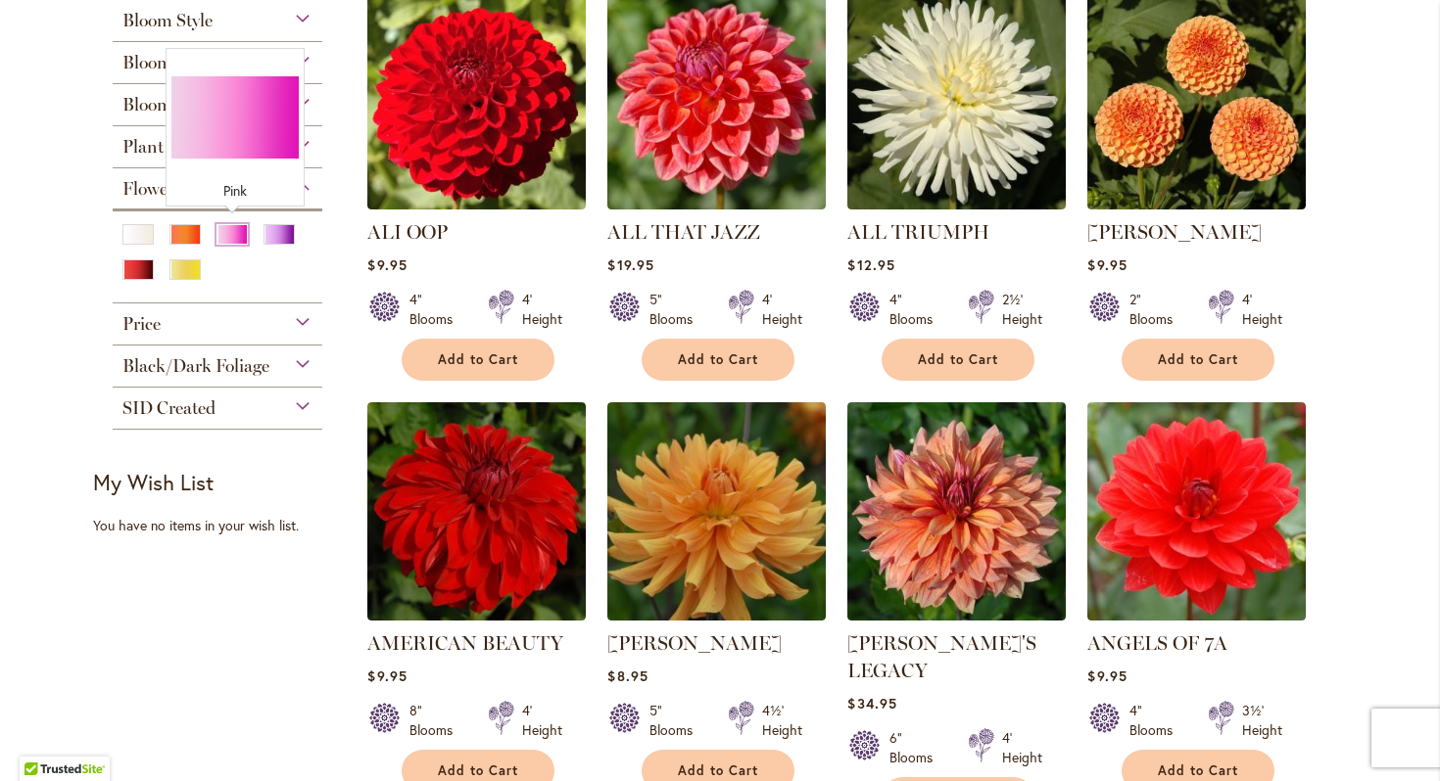
click at [238, 232] on div "Pink" at bounding box center [231, 234] width 31 height 21
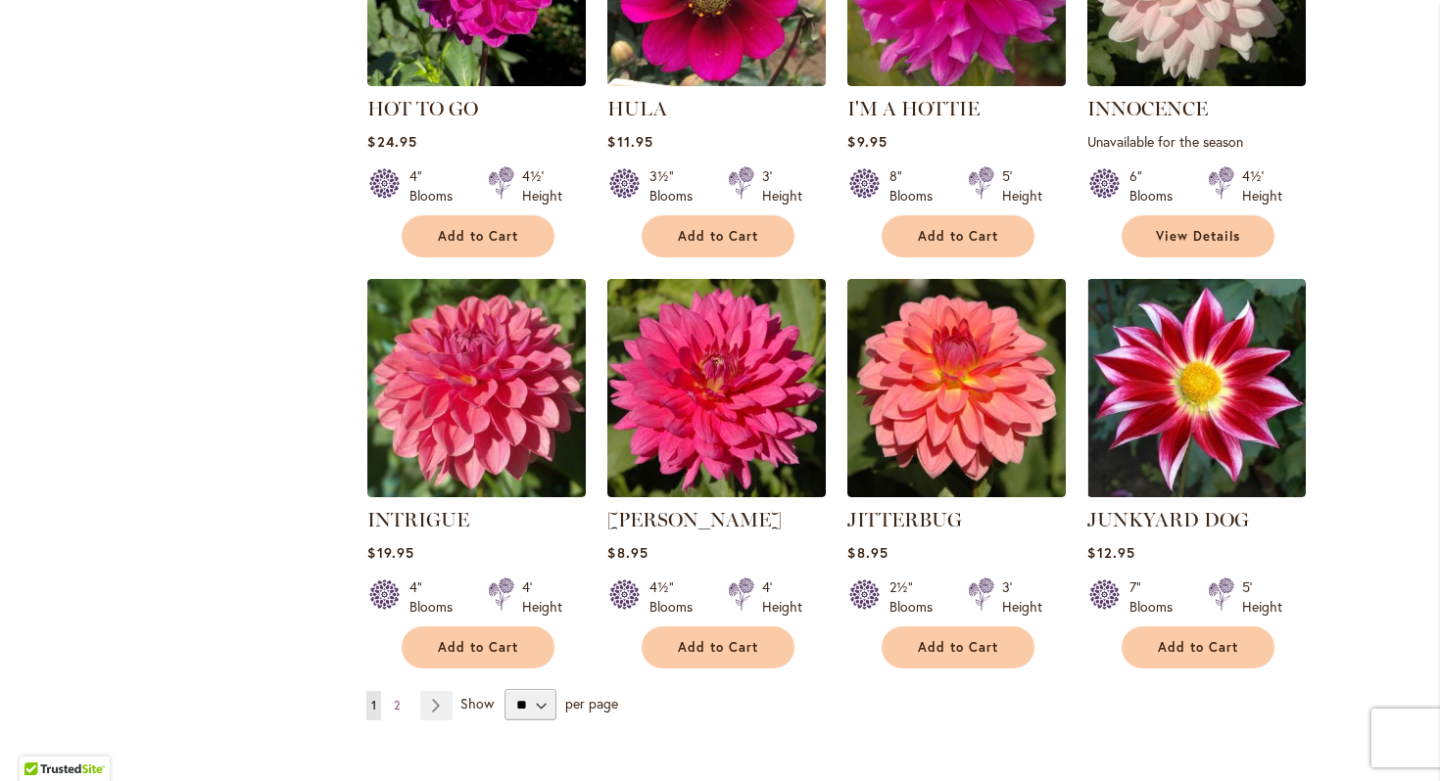
scroll to position [6514, 0]
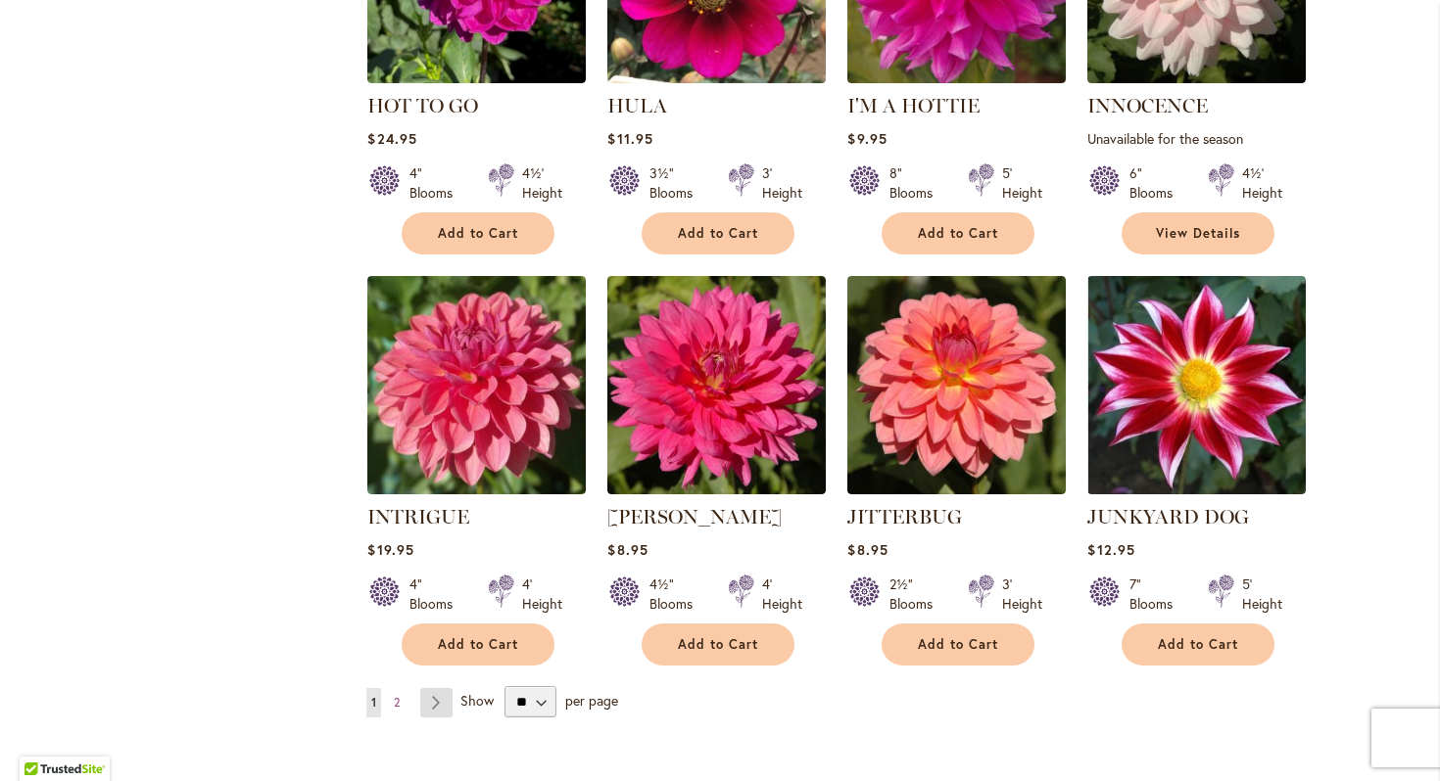
click at [445, 688] on link "Page Next" at bounding box center [436, 702] width 32 height 29
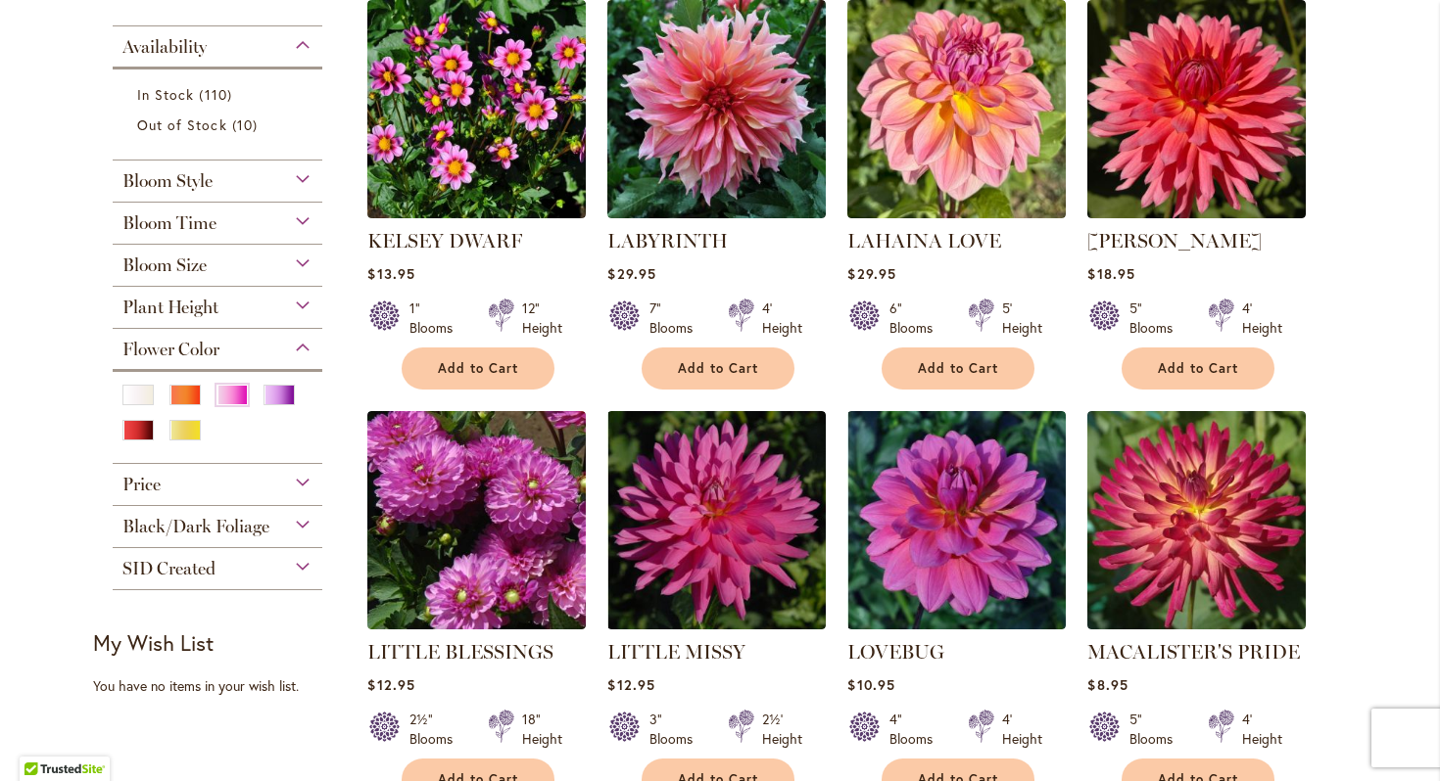
scroll to position [378, 0]
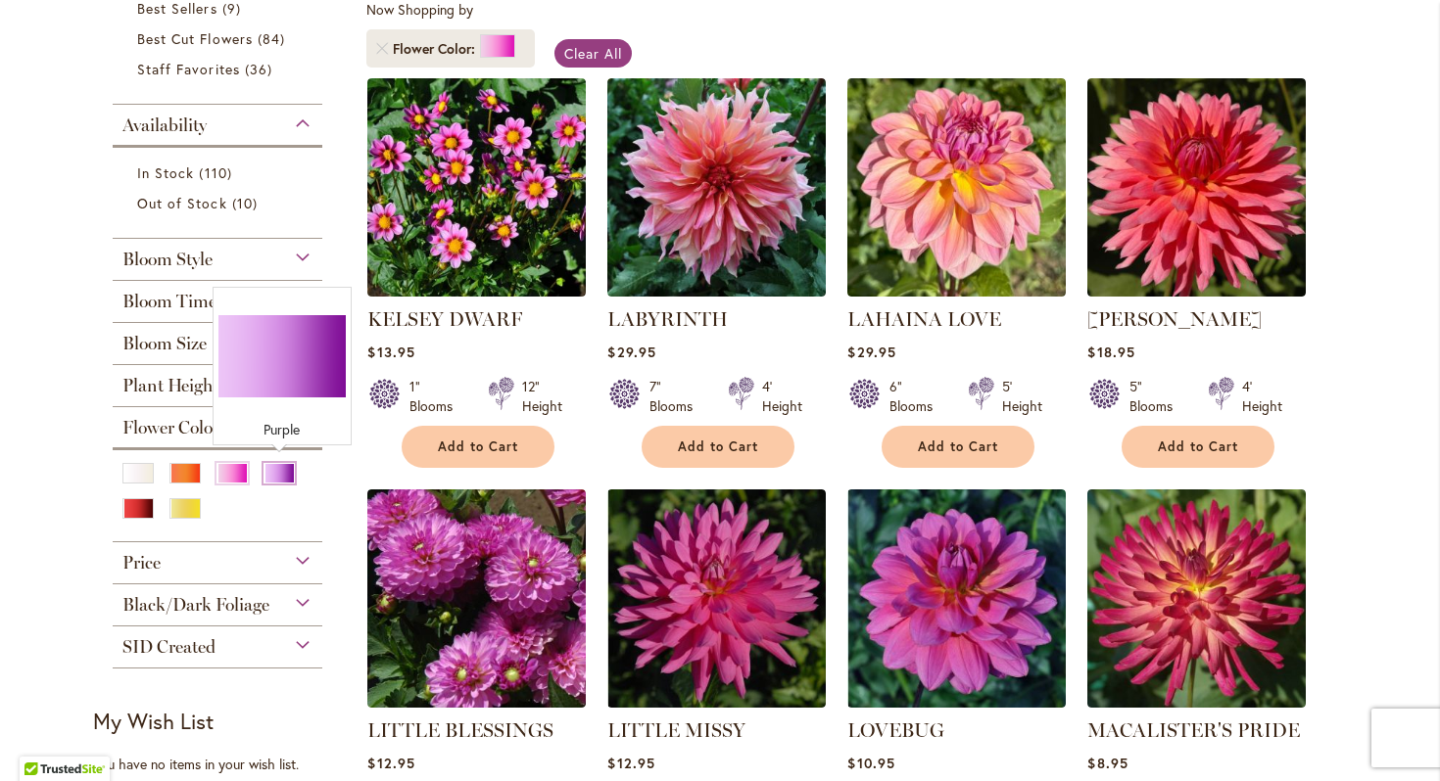
click at [280, 474] on div "Purple" at bounding box center [278, 473] width 31 height 21
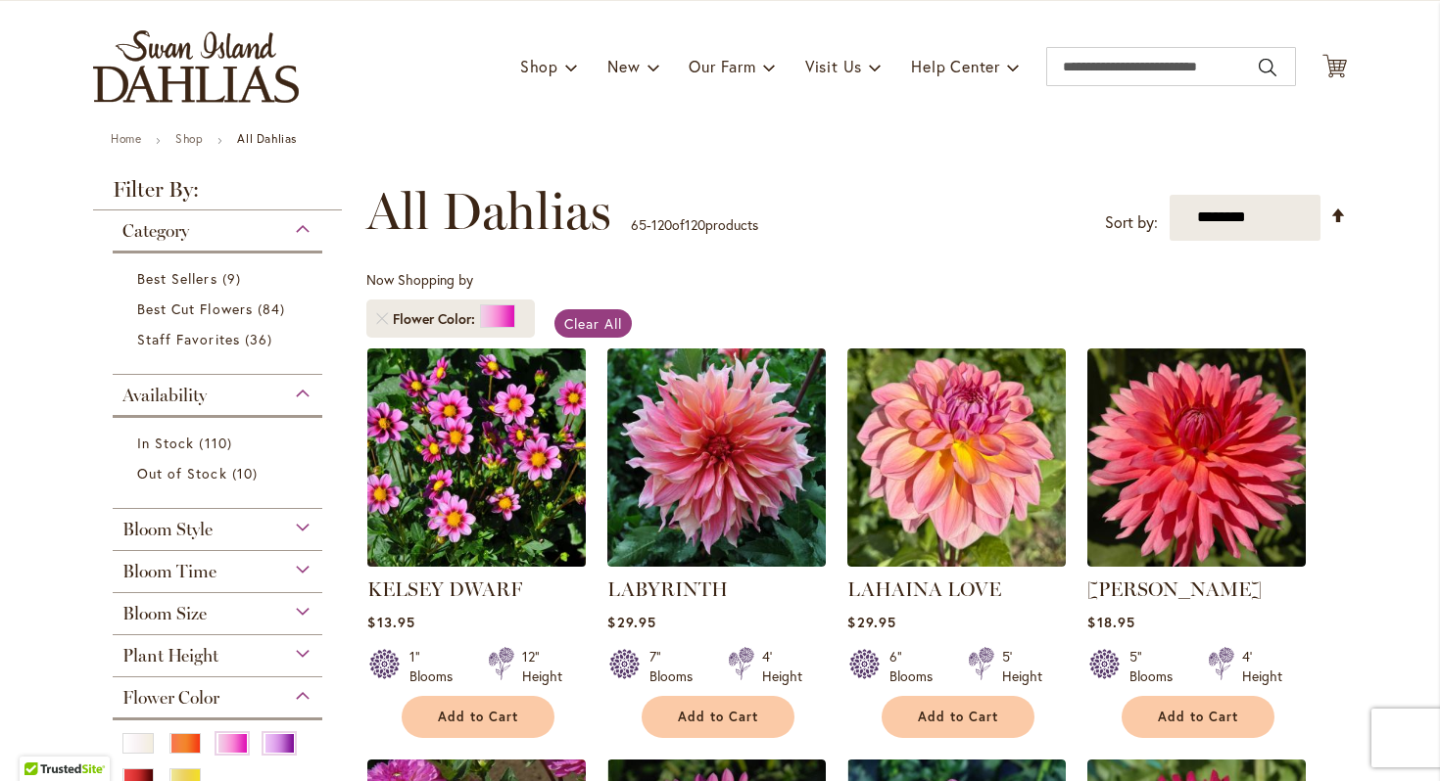
scroll to position [99, 0]
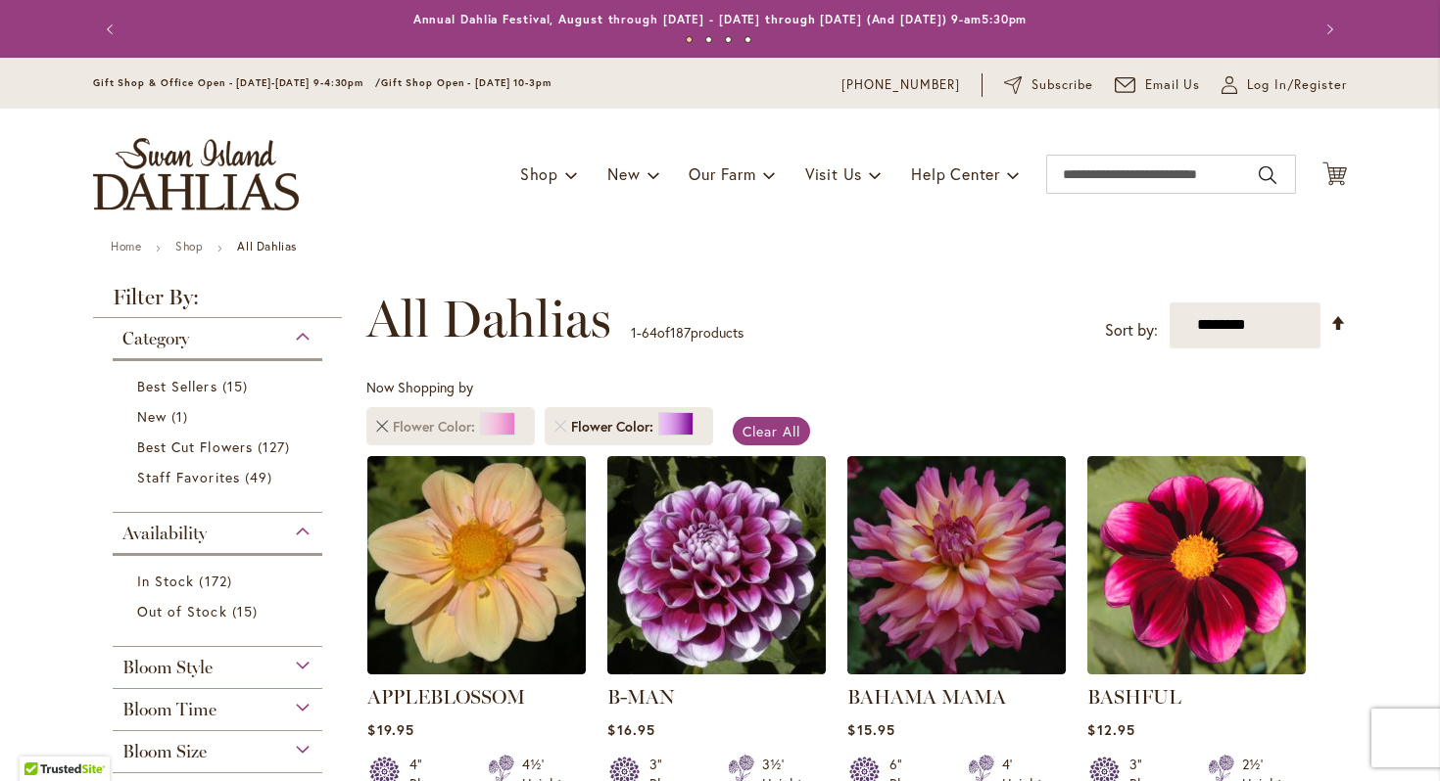
click at [377, 422] on link "Remove Flower Color Pink" at bounding box center [382, 427] width 12 height 12
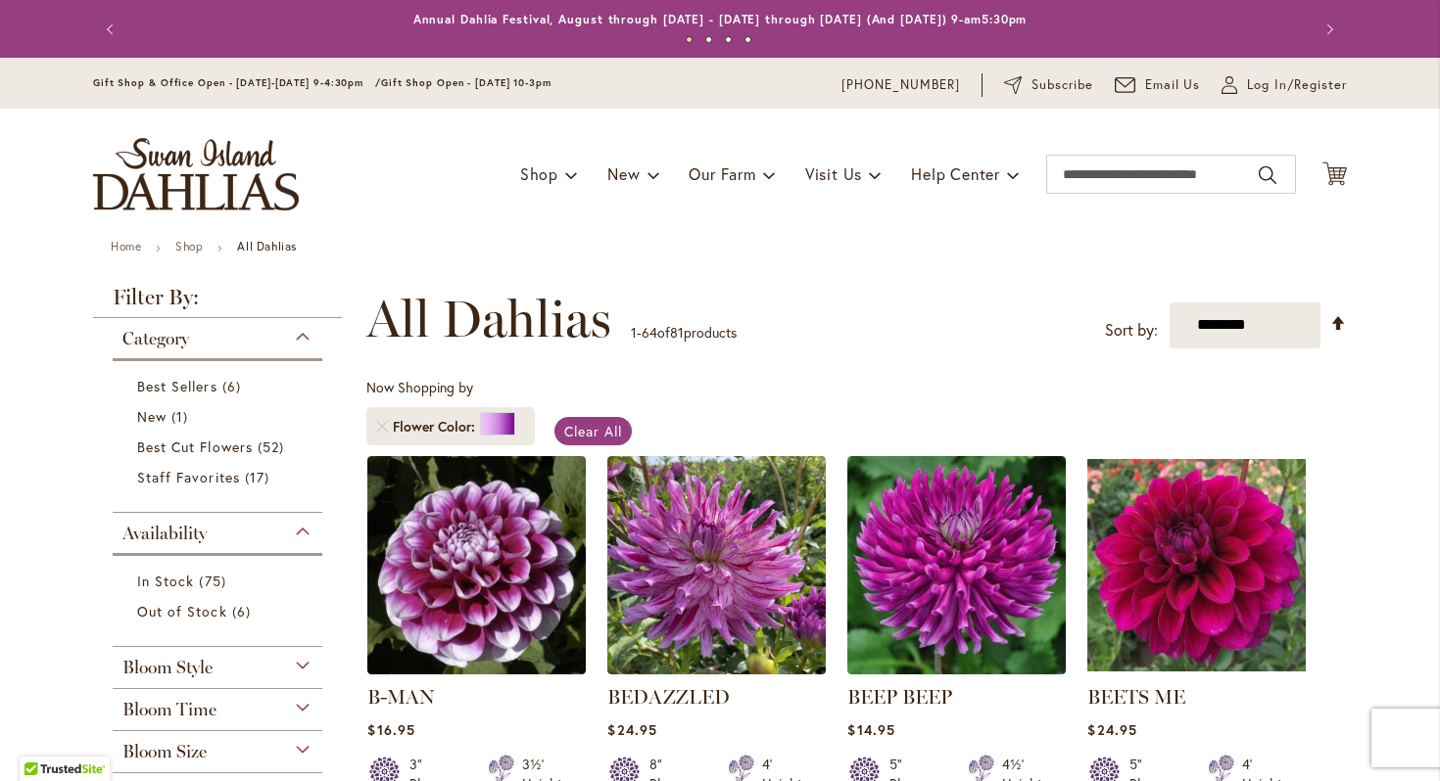
click at [243, 177] on img "store logo" at bounding box center [196, 174] width 206 height 72
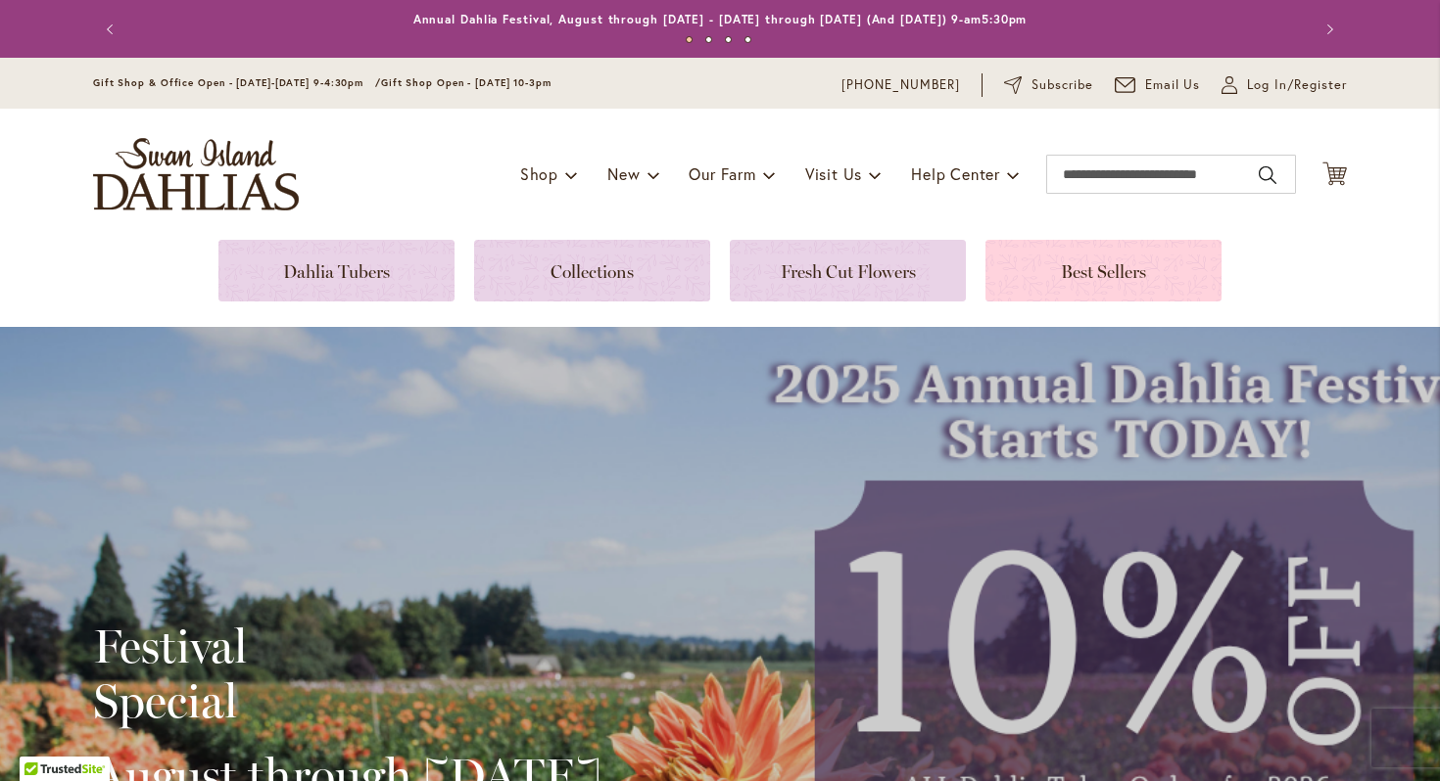
click at [1072, 266] on link at bounding box center [1103, 271] width 236 height 62
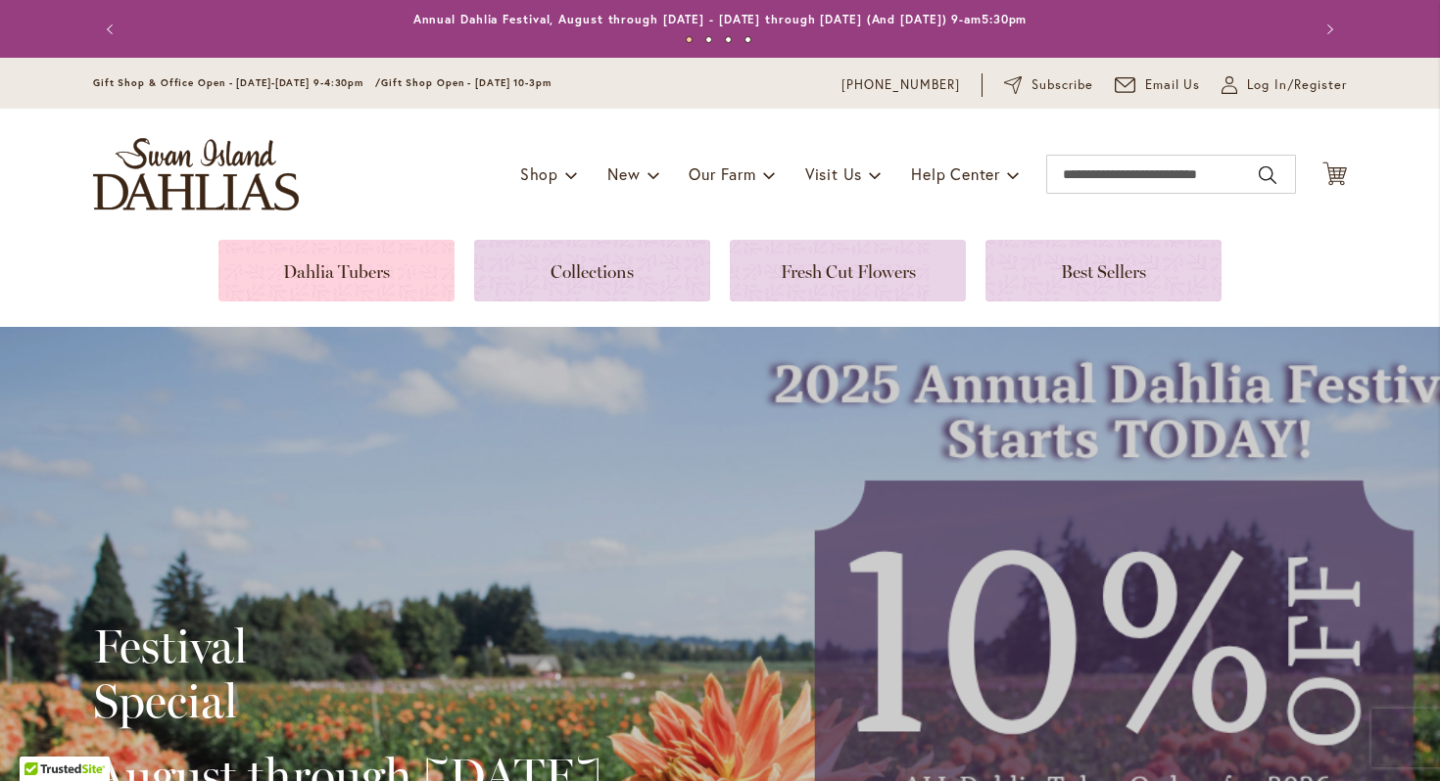
click at [350, 281] on link at bounding box center [336, 271] width 236 height 62
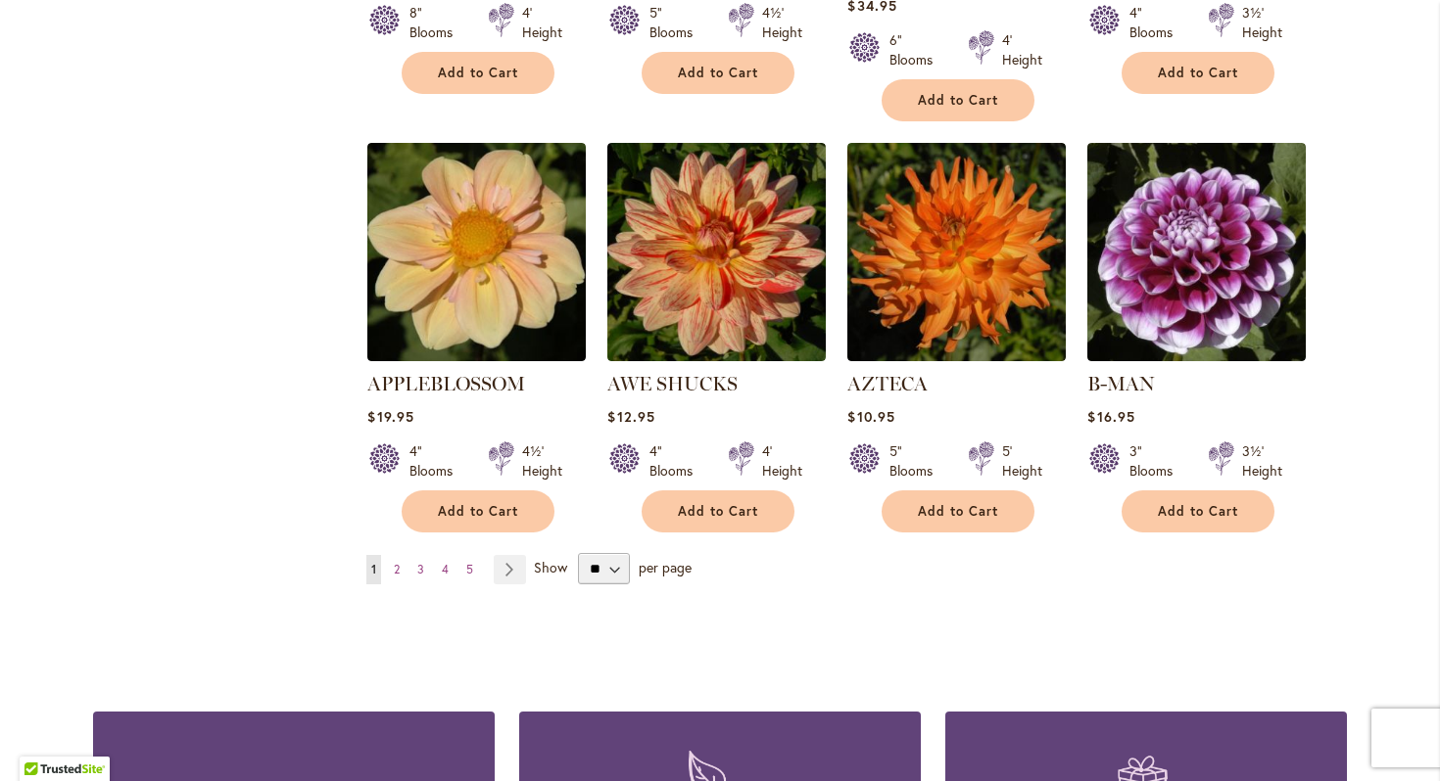
scroll to position [1609, 0]
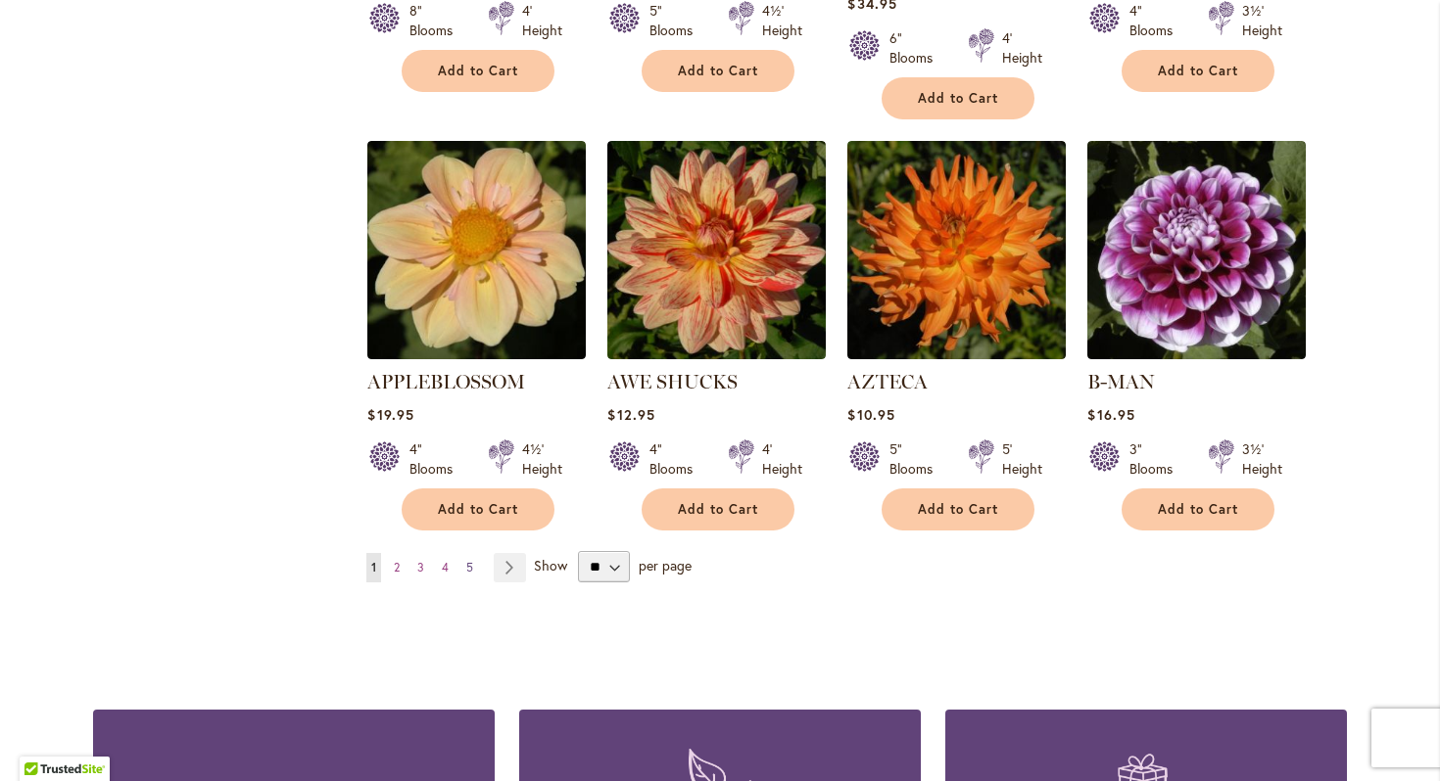
click at [472, 560] on span "5" at bounding box center [469, 567] width 7 height 15
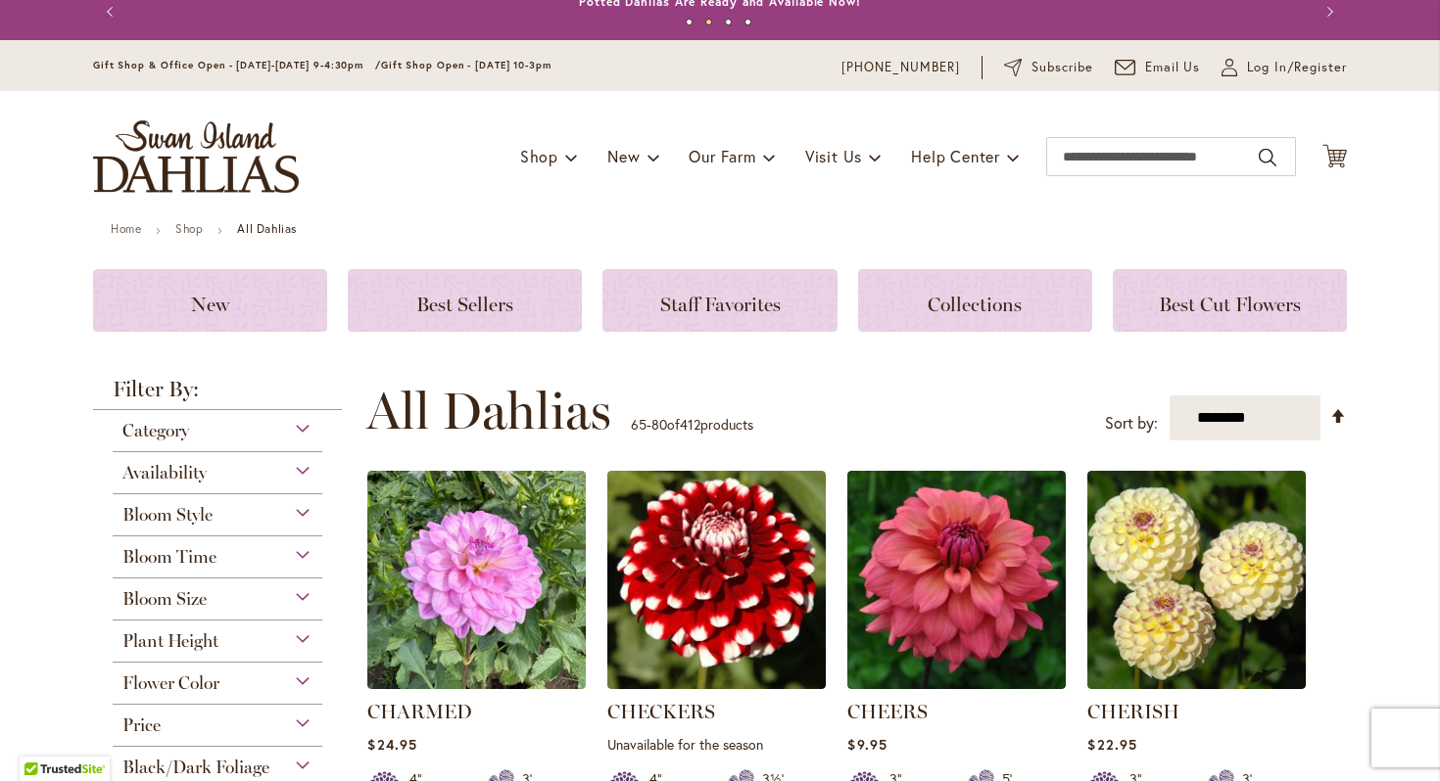
scroll to position [29, 0]
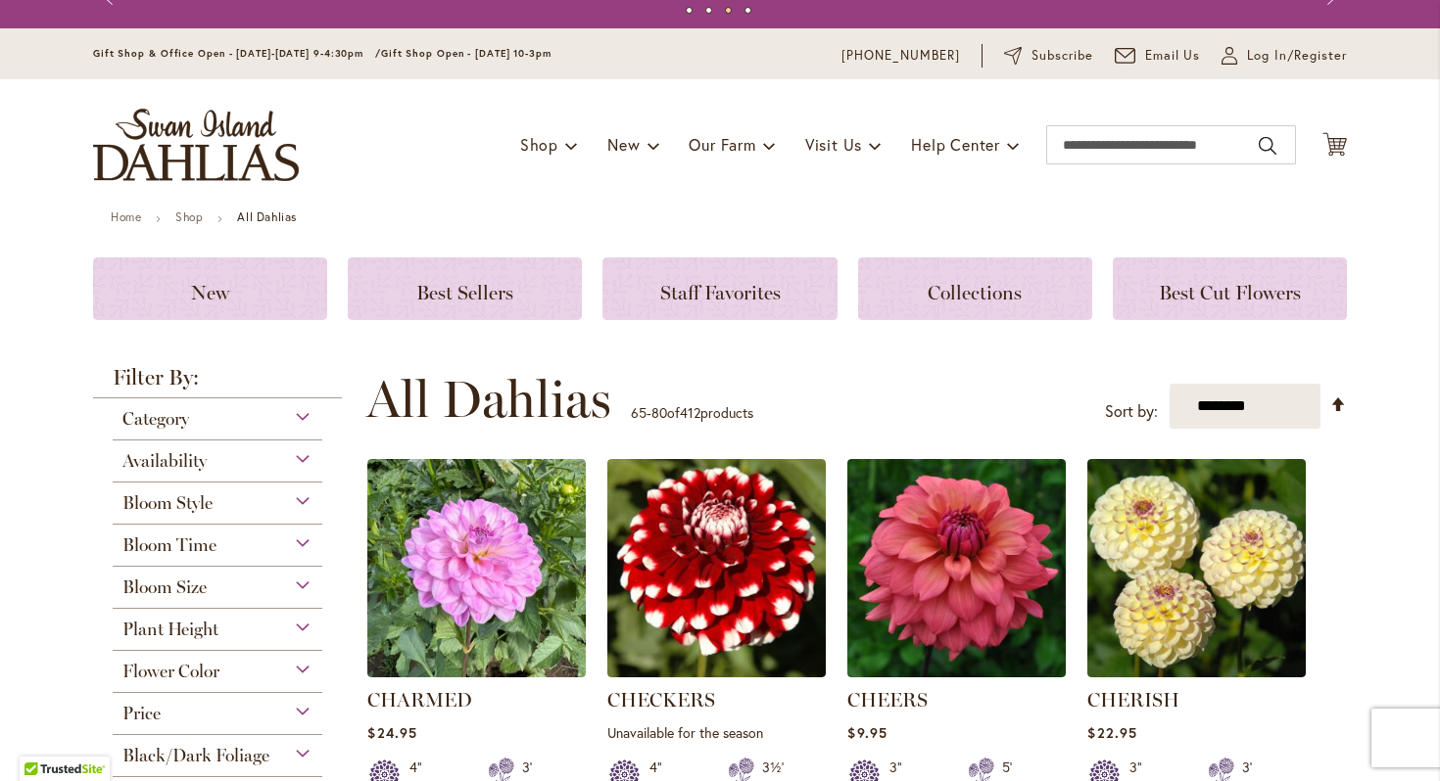
click at [241, 552] on div "Bloom Time" at bounding box center [218, 540] width 210 height 31
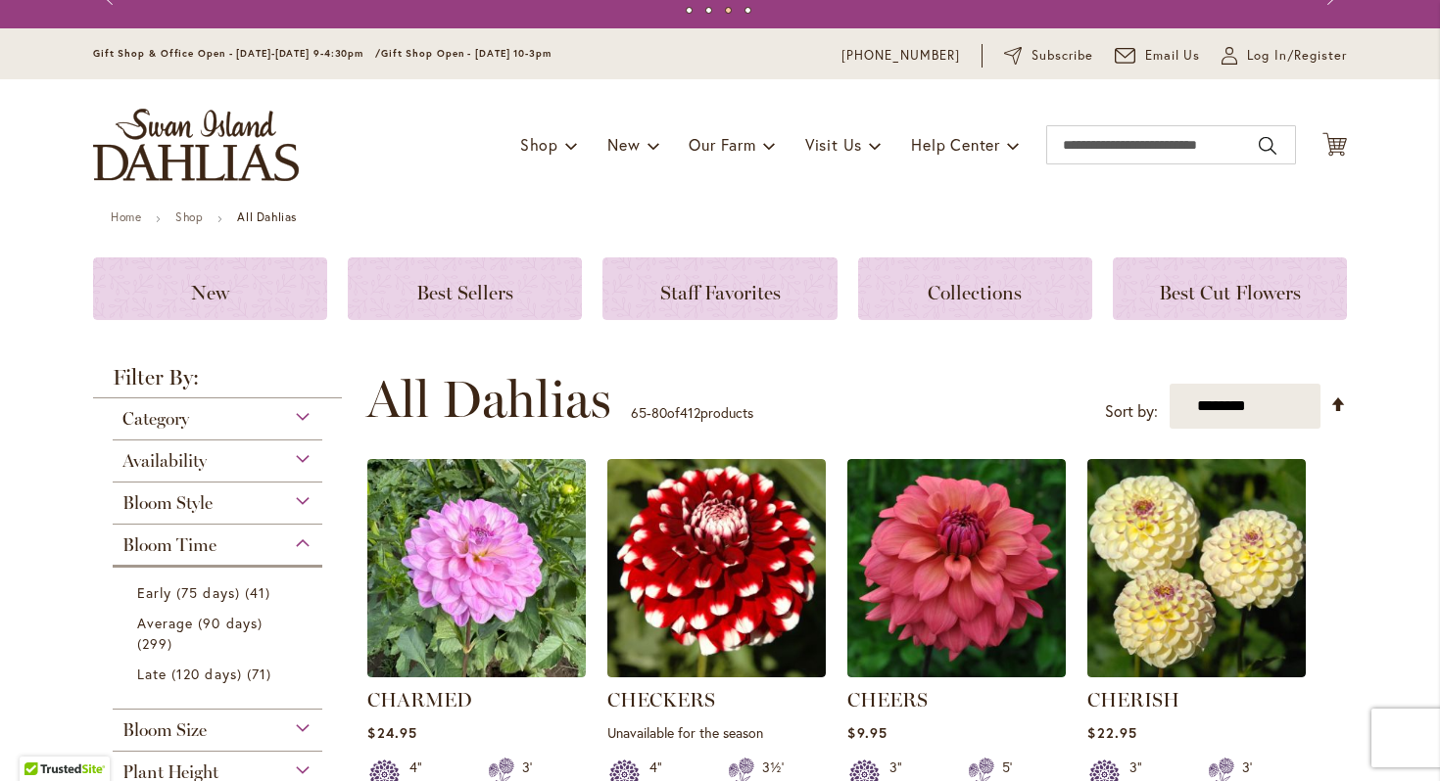
click at [241, 552] on div "Bloom Time" at bounding box center [218, 540] width 210 height 31
